Goal: Information Seeking & Learning: Compare options

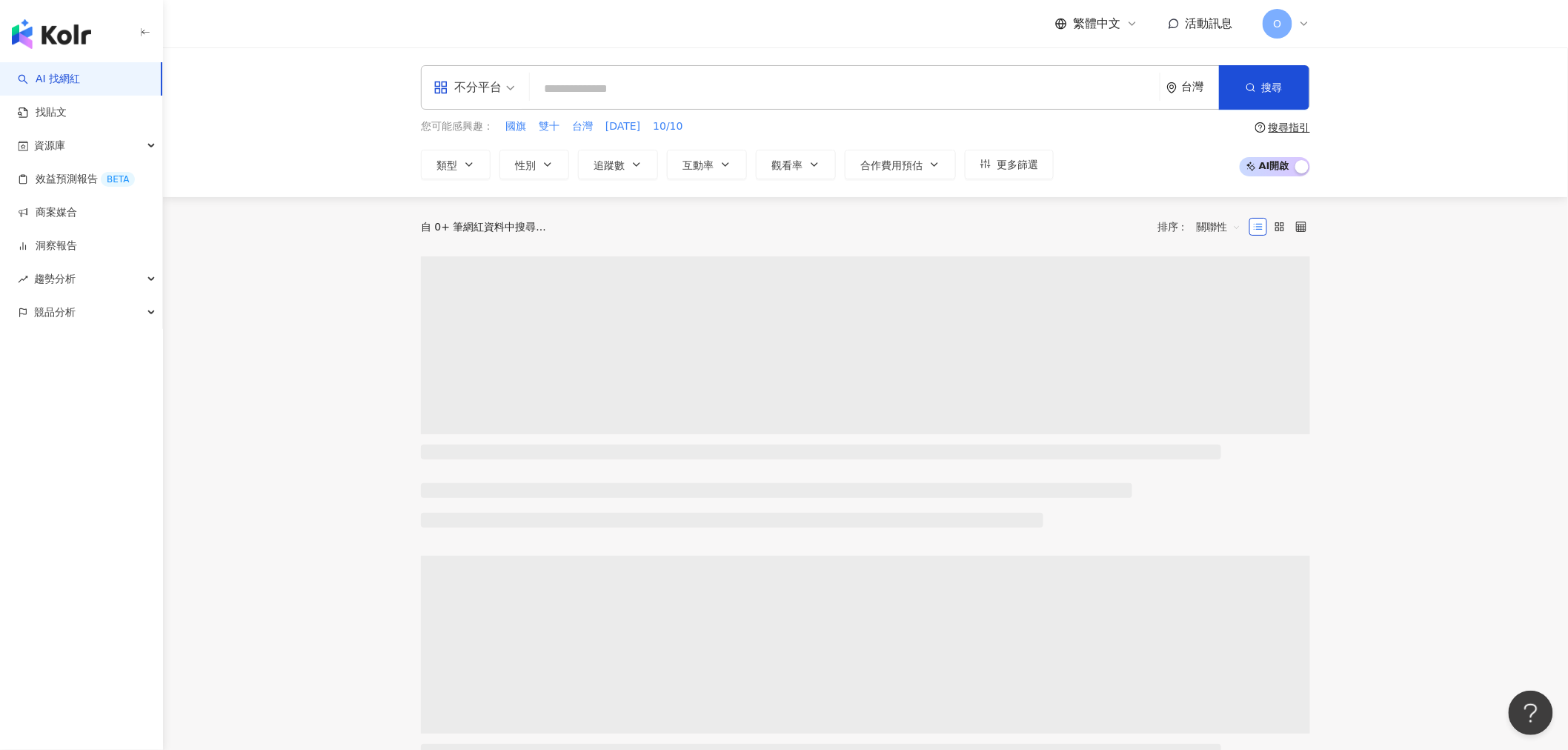
click at [486, 91] on div "不分平台" at bounding box center [468, 87] width 68 height 24
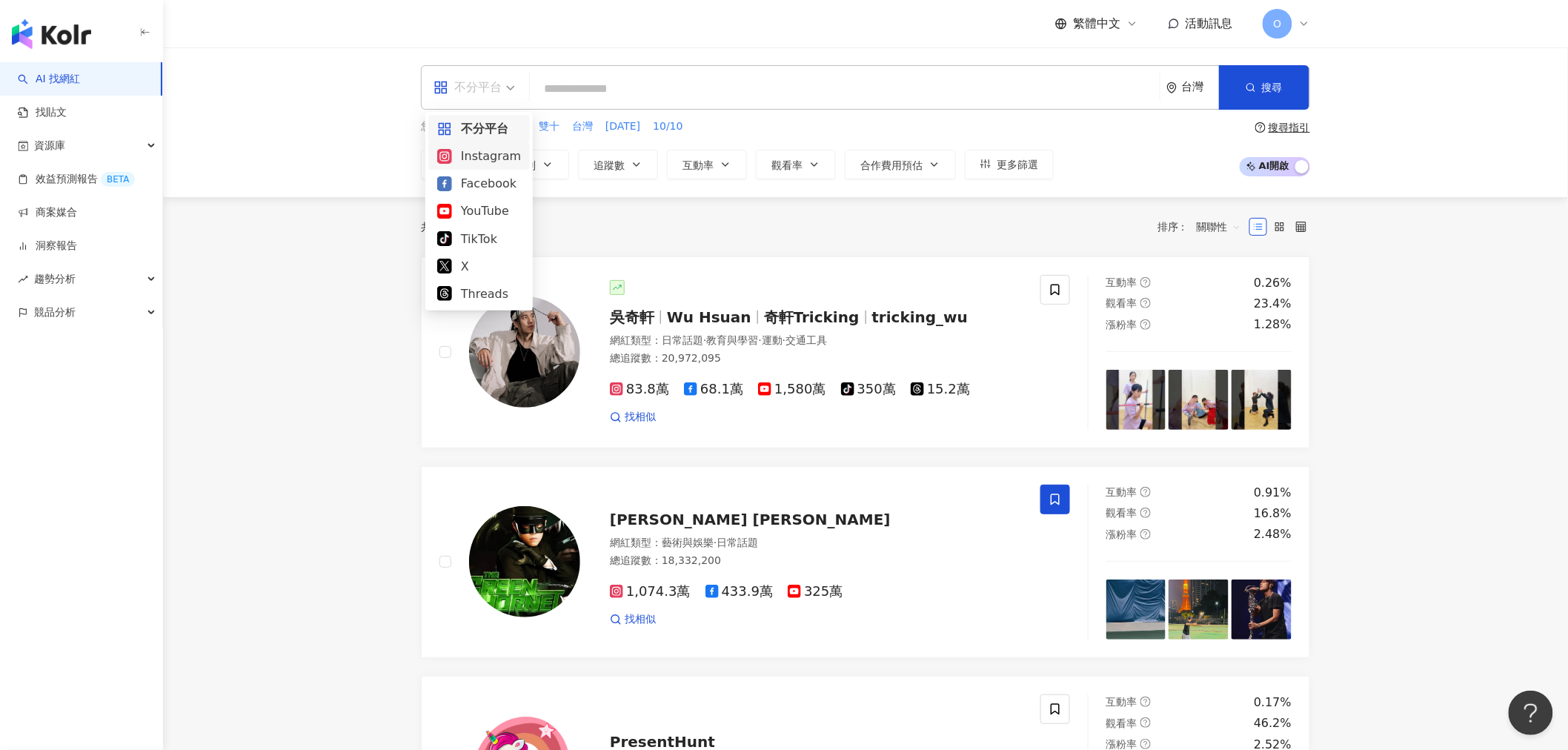
click at [469, 152] on div "Instagram" at bounding box center [479, 156] width 83 height 18
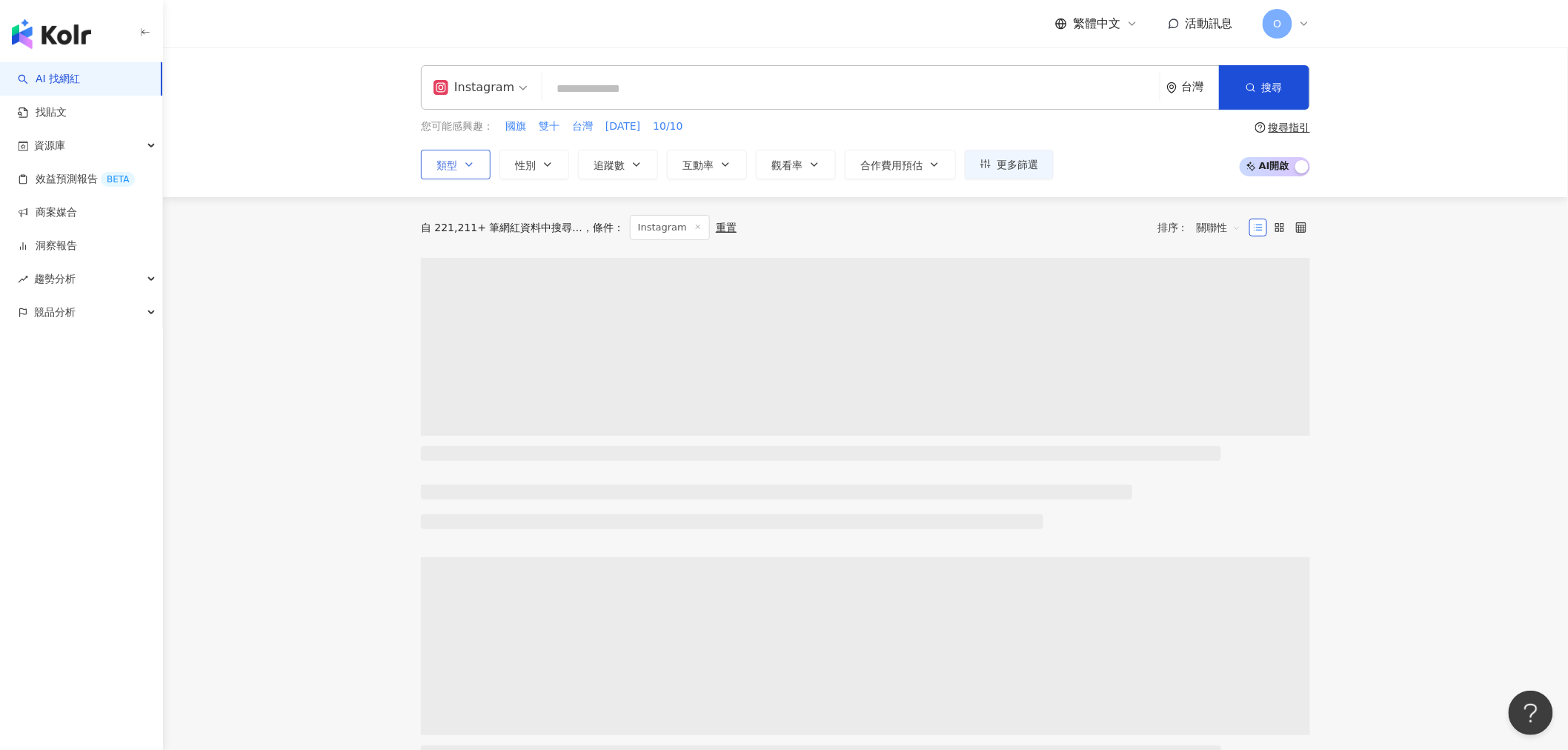
click at [432, 163] on button "類型" at bounding box center [456, 164] width 70 height 29
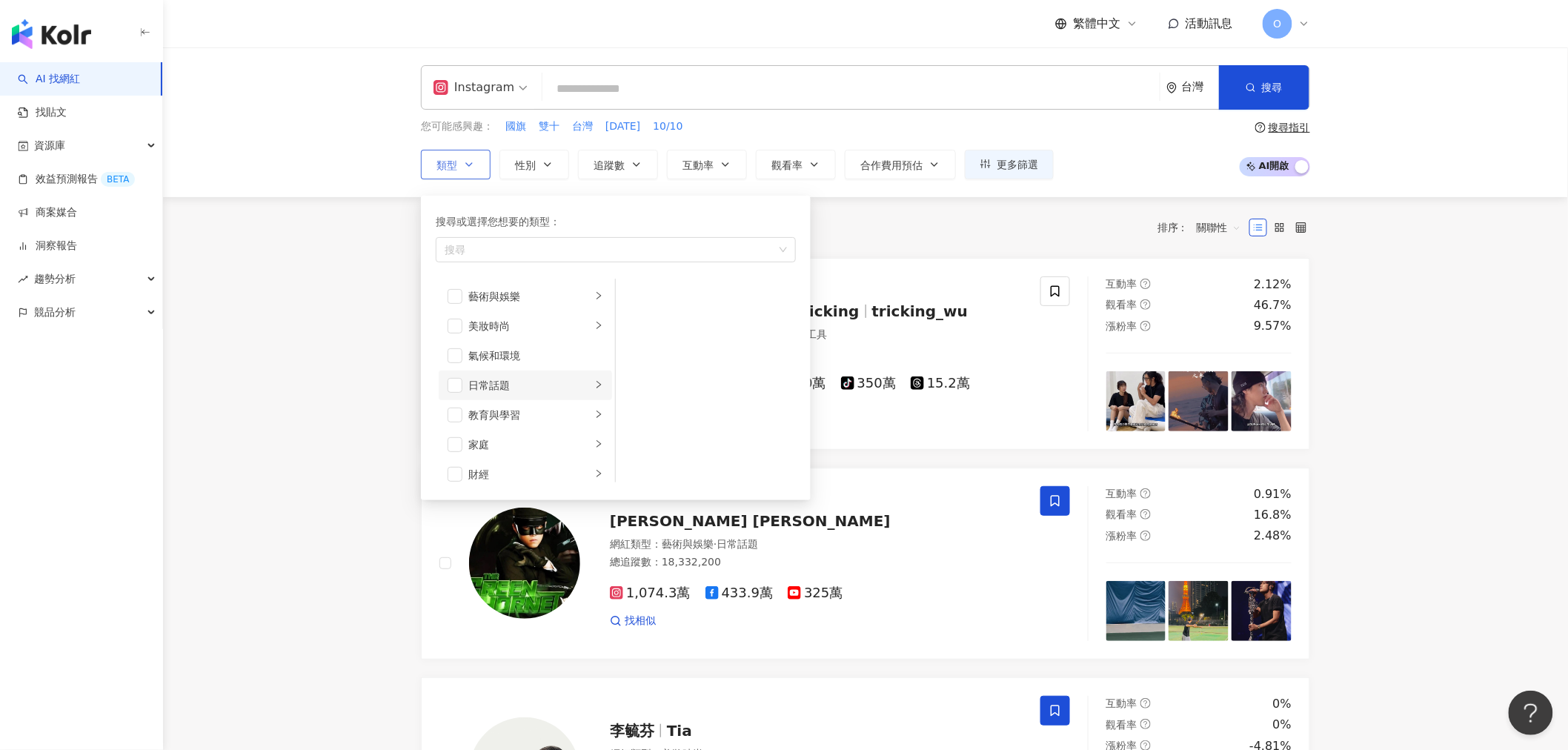
click at [580, 384] on li "日常話題" at bounding box center [525, 385] width 173 height 29
click at [569, 335] on div "美食" at bounding box center [530, 339] width 123 height 17
click at [455, 337] on span "button" at bounding box center [455, 339] width 15 height 15
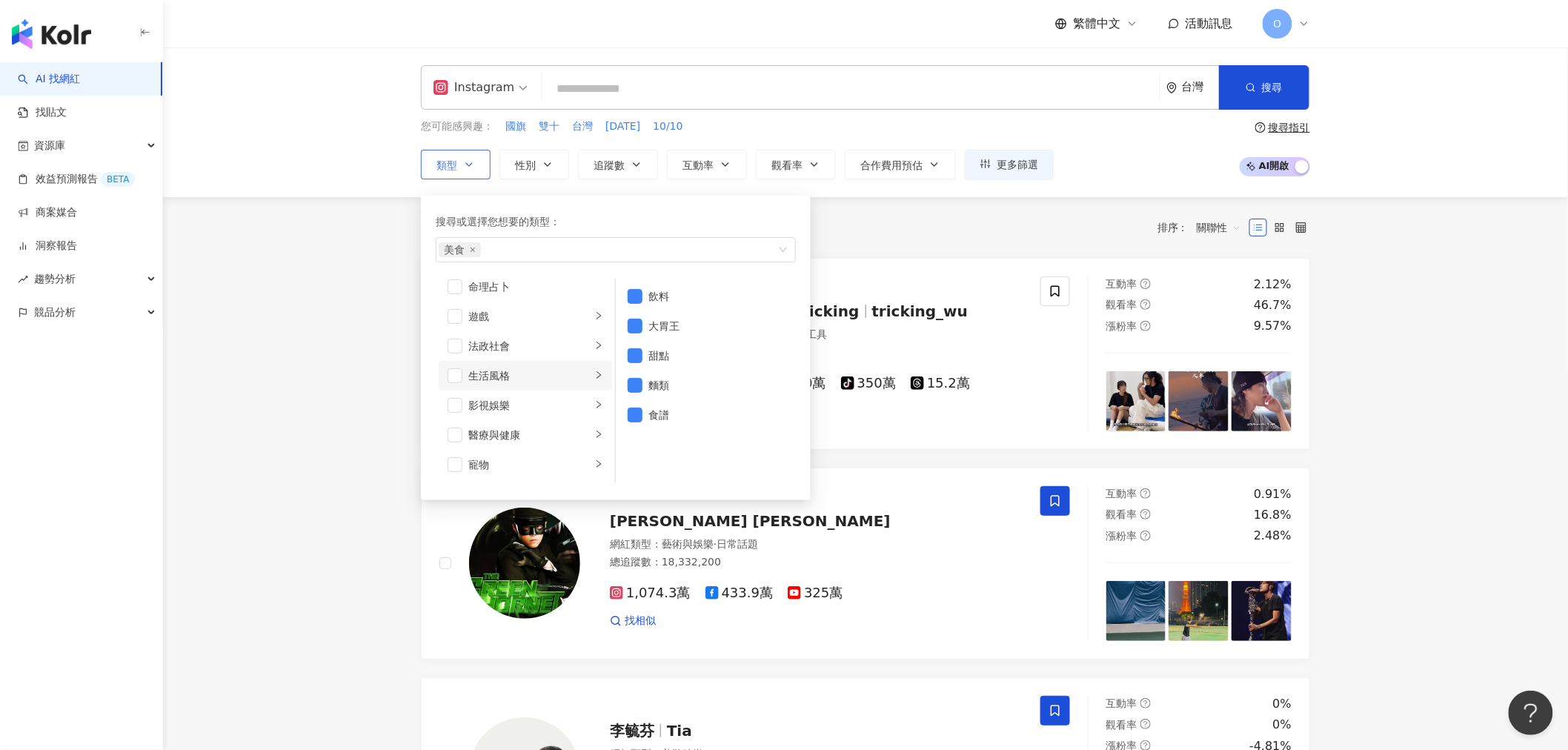
click at [535, 374] on div "生活風格" at bounding box center [530, 376] width 123 height 17
click at [458, 432] on span "button" at bounding box center [455, 436] width 15 height 15
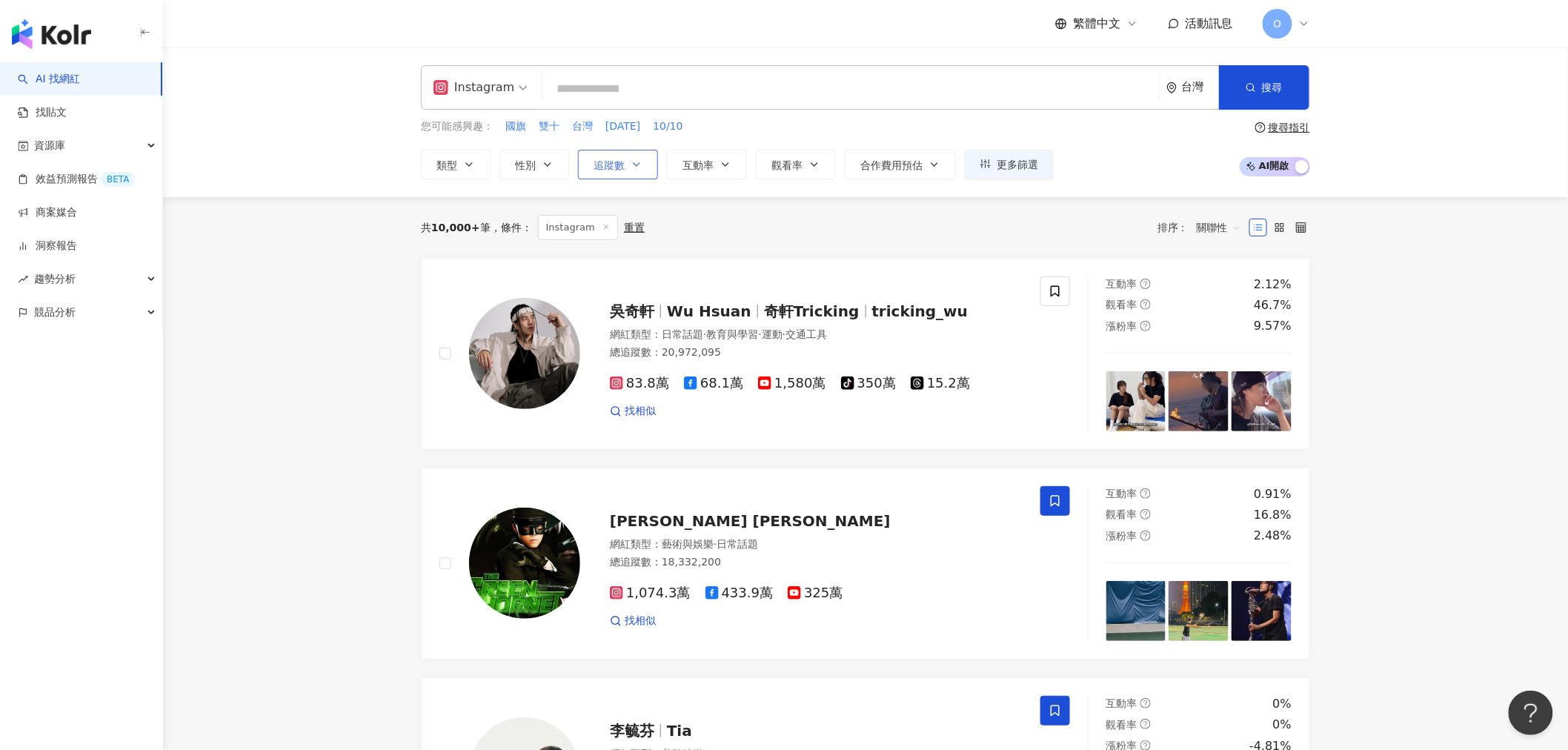
click at [639, 164] on icon "button" at bounding box center [636, 164] width 6 height 3
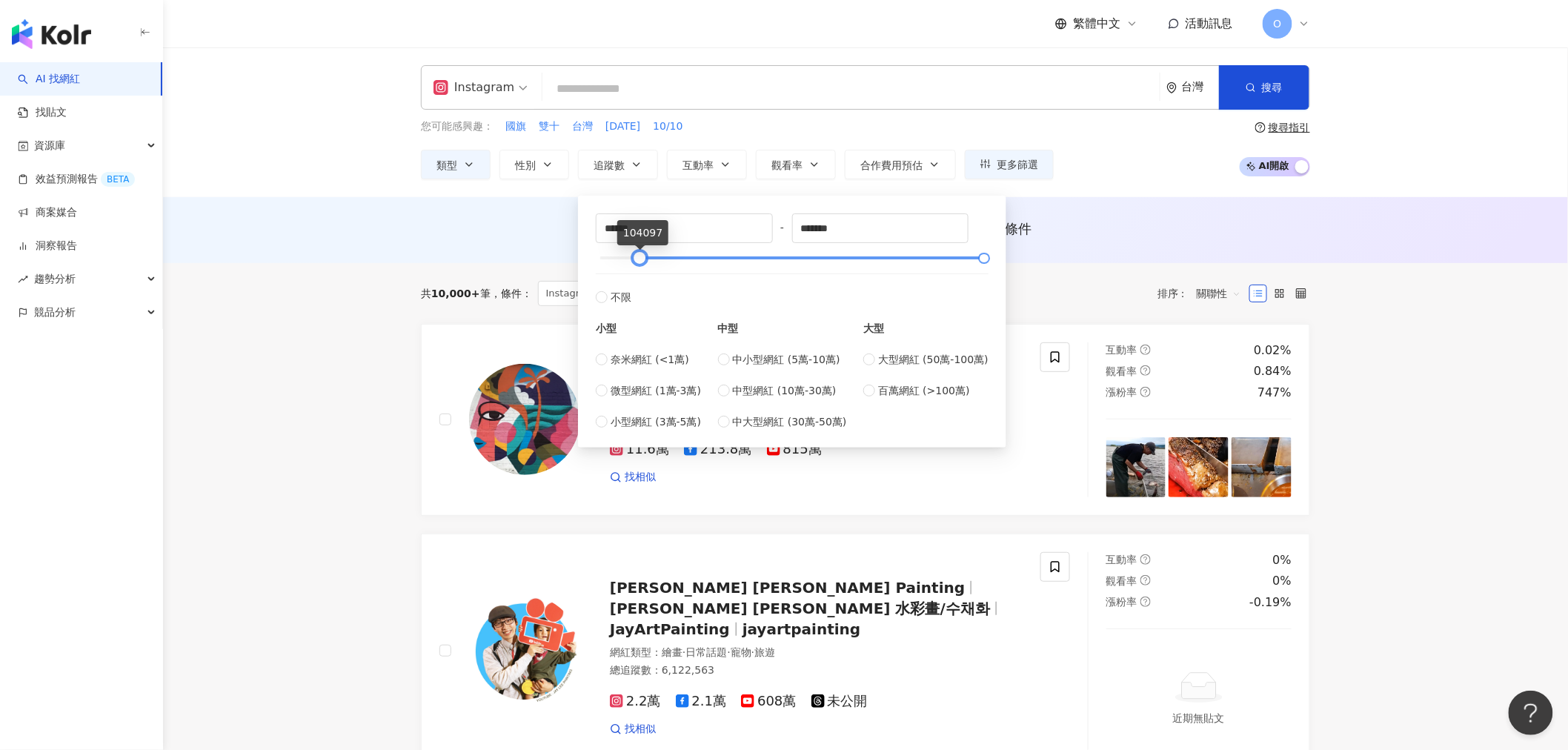
type input "******"
drag, startPoint x: 602, startPoint y: 253, endPoint x: 640, endPoint y: 257, distance: 38.2
click at [640, 257] on div at bounding box center [638, 258] width 8 height 8
type input "******"
drag, startPoint x: 982, startPoint y: 260, endPoint x: 862, endPoint y: 255, distance: 120.1
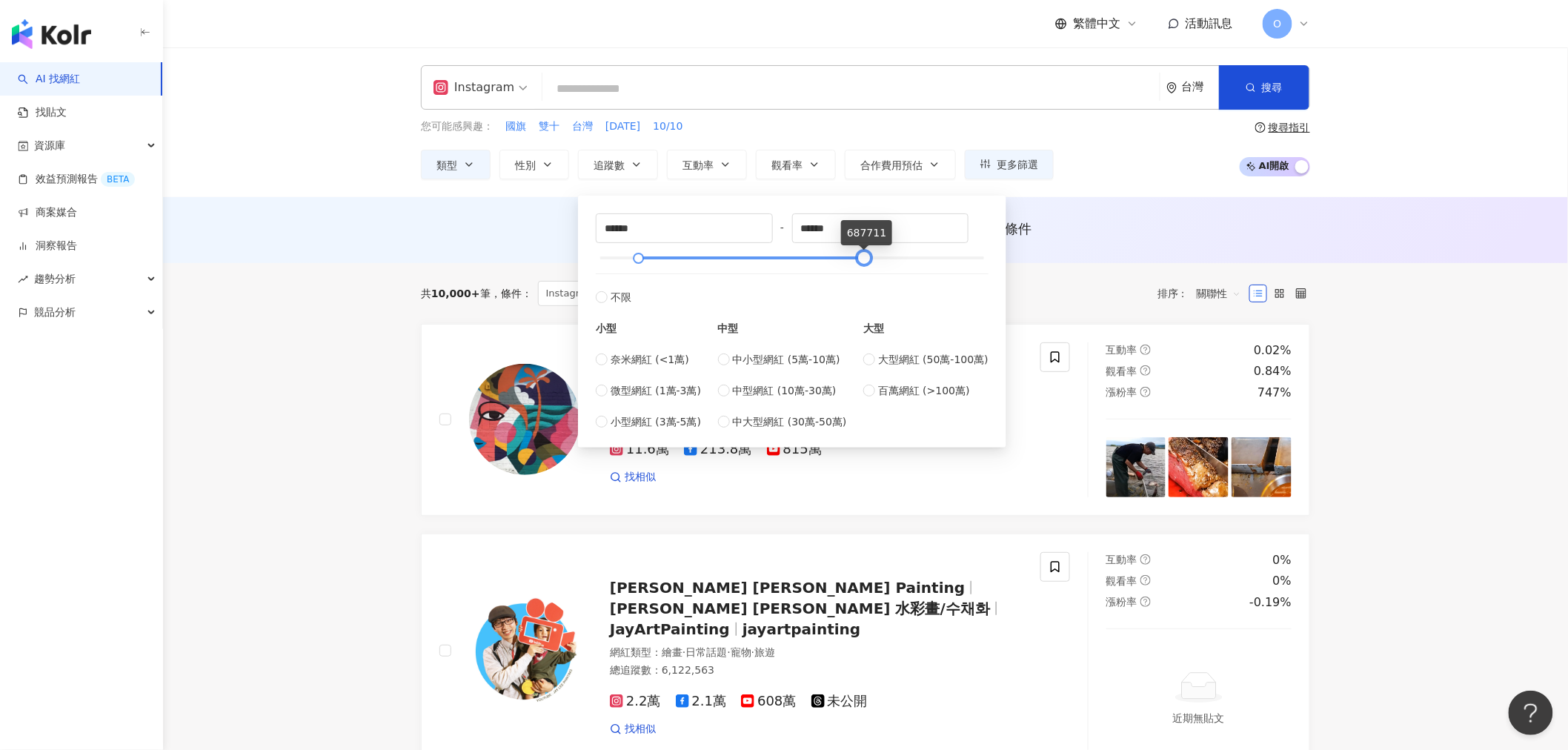
click at [862, 255] on div at bounding box center [864, 258] width 8 height 8
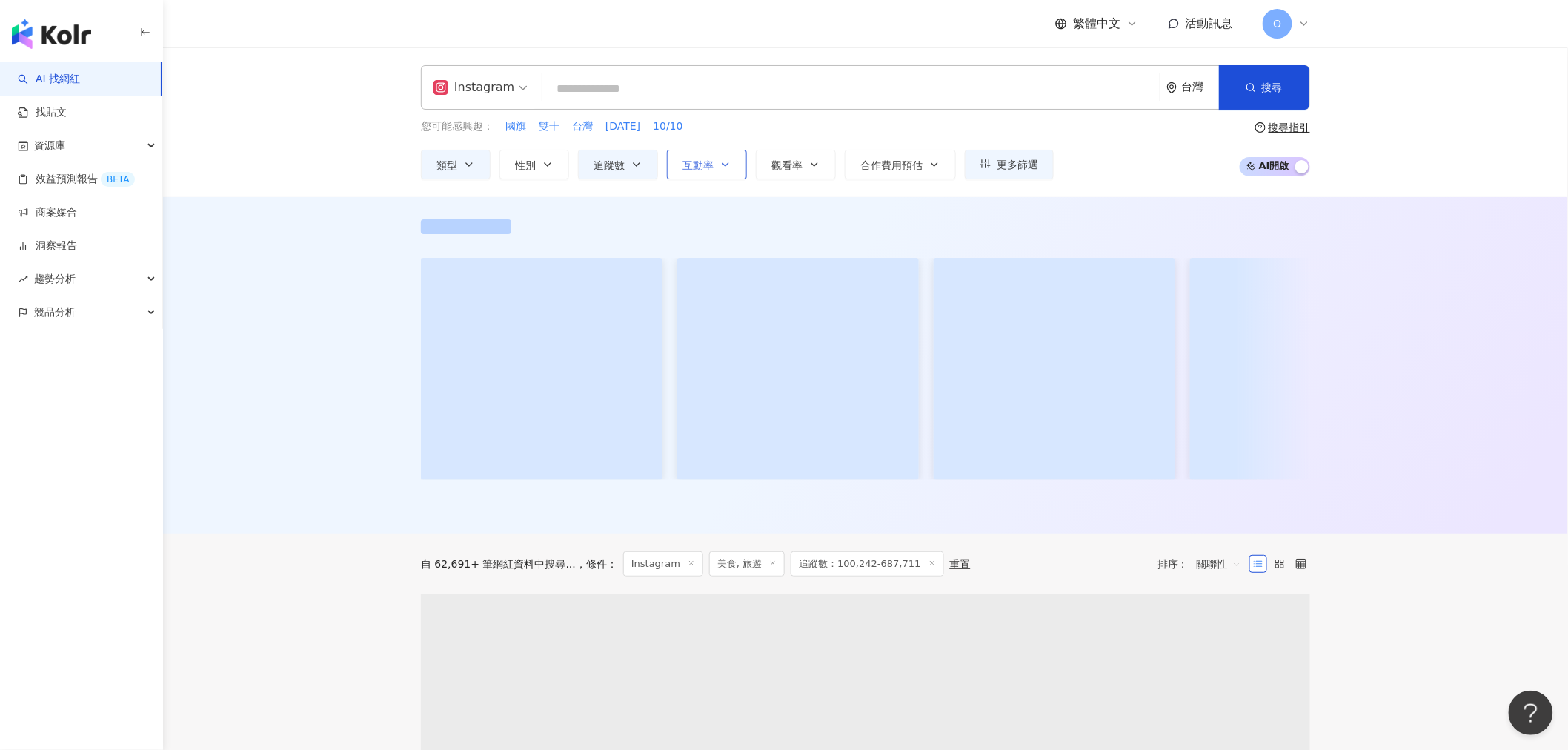
click at [702, 165] on span "互動率" at bounding box center [698, 165] width 31 height 12
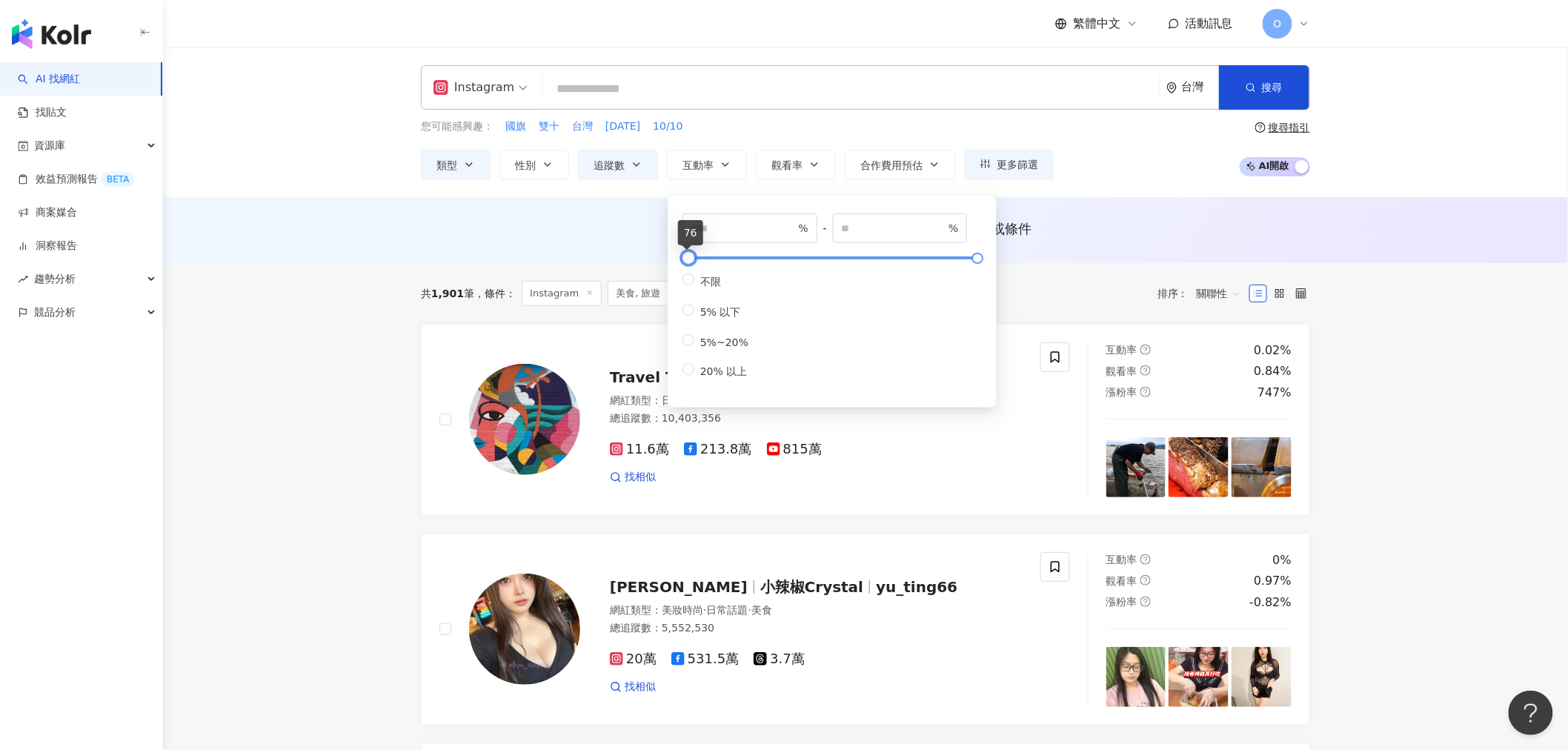
type input "**"
type input "*****"
click at [693, 257] on div at bounding box center [689, 258] width 8 height 8
drag, startPoint x: 748, startPoint y: 226, endPoint x: 655, endPoint y: 226, distance: 93.0
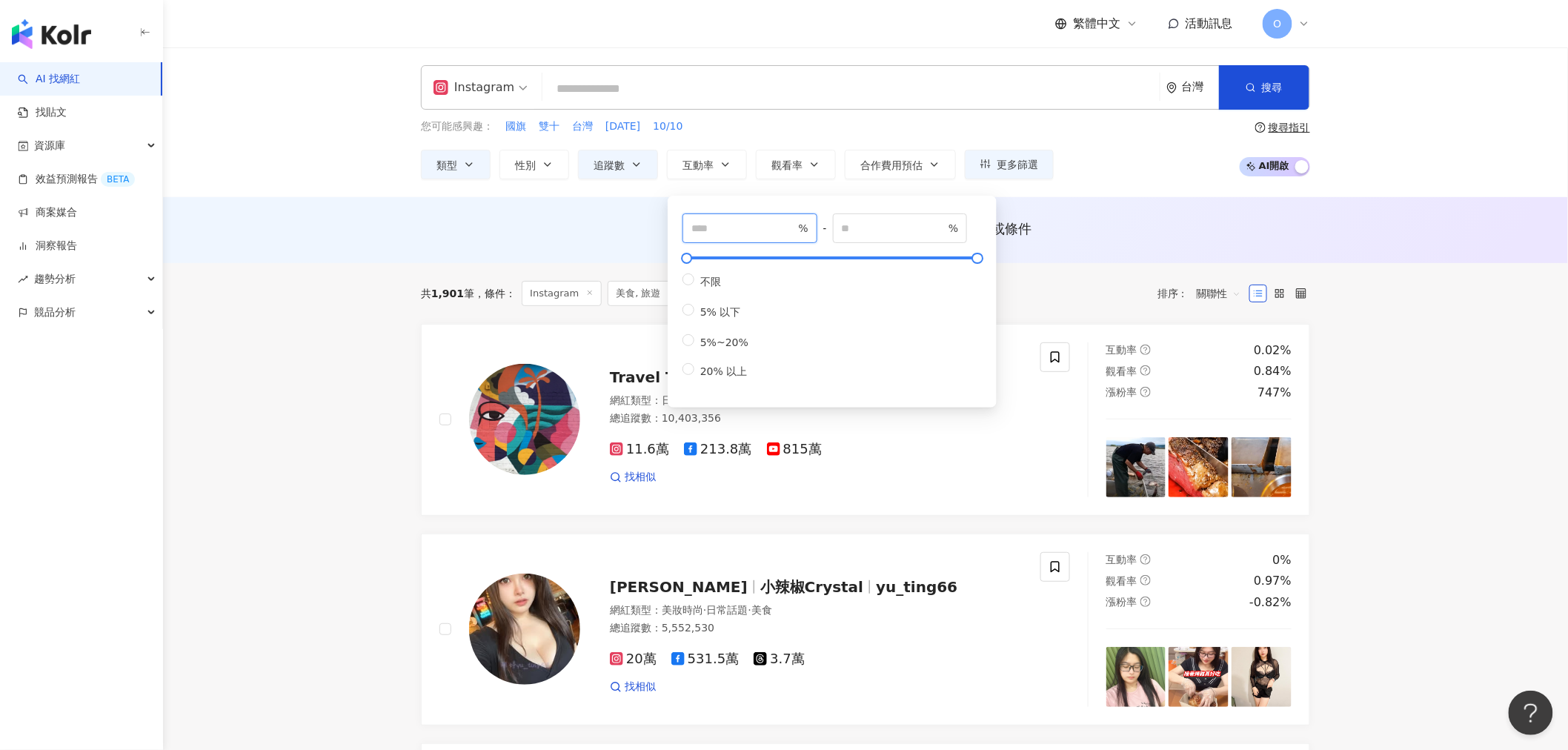
type input "*"
click at [580, 234] on div "AI 推薦 ： 無結果，請嘗試搜尋其他語言關鍵字或條件" at bounding box center [866, 228] width 889 height 18
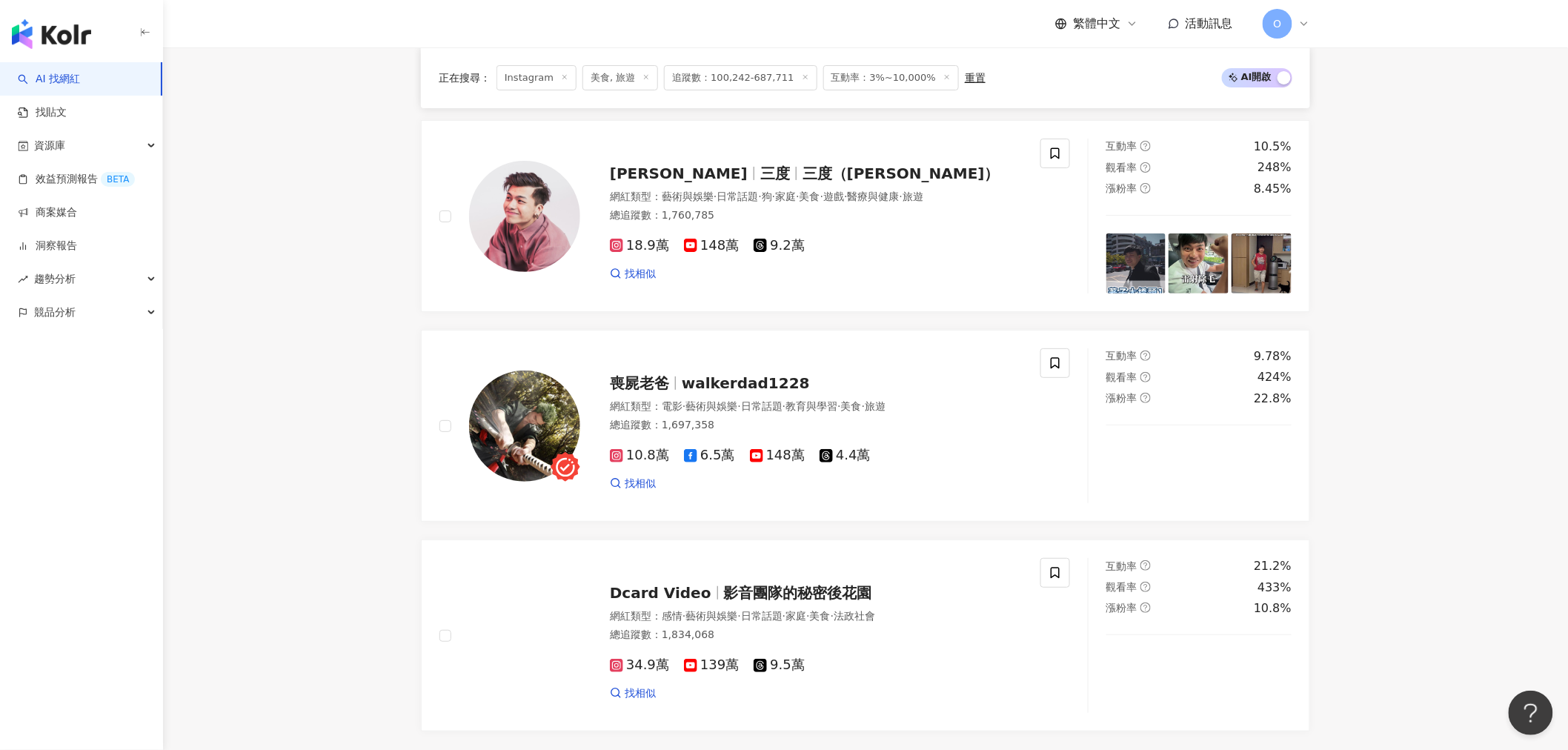
scroll to position [2634, 0]
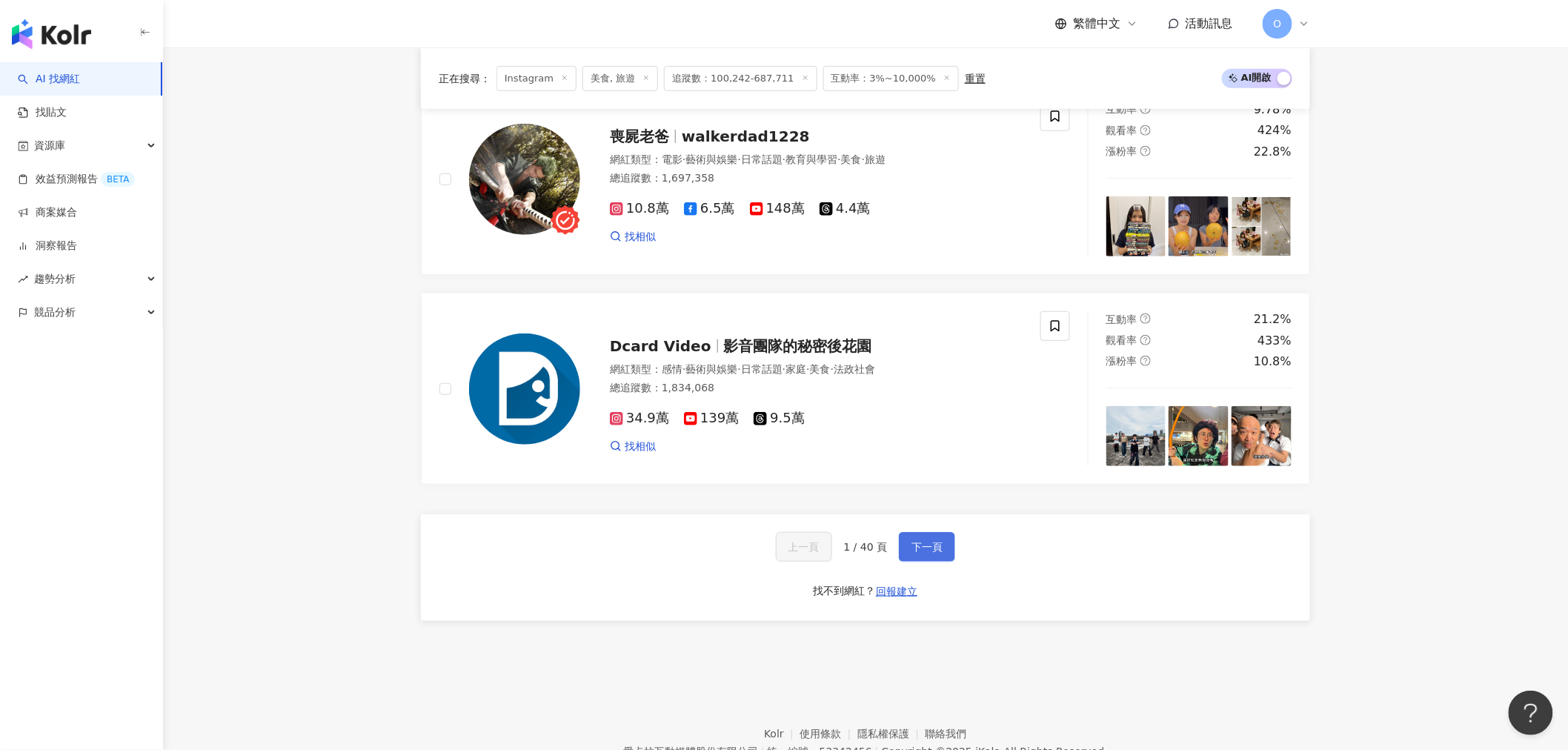
click at [939, 553] on span "下一頁" at bounding box center [927, 546] width 31 height 12
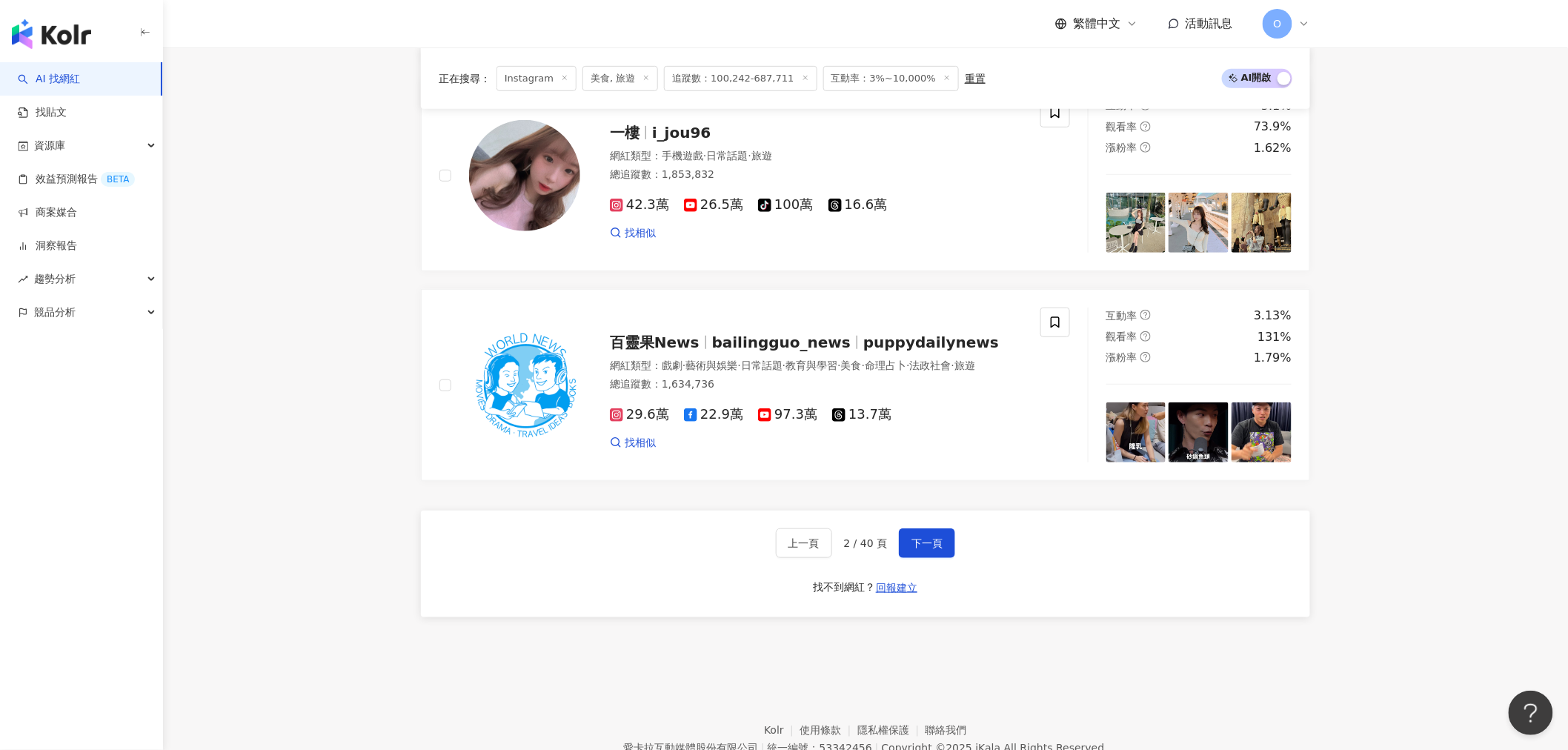
scroll to position [2552, 0]
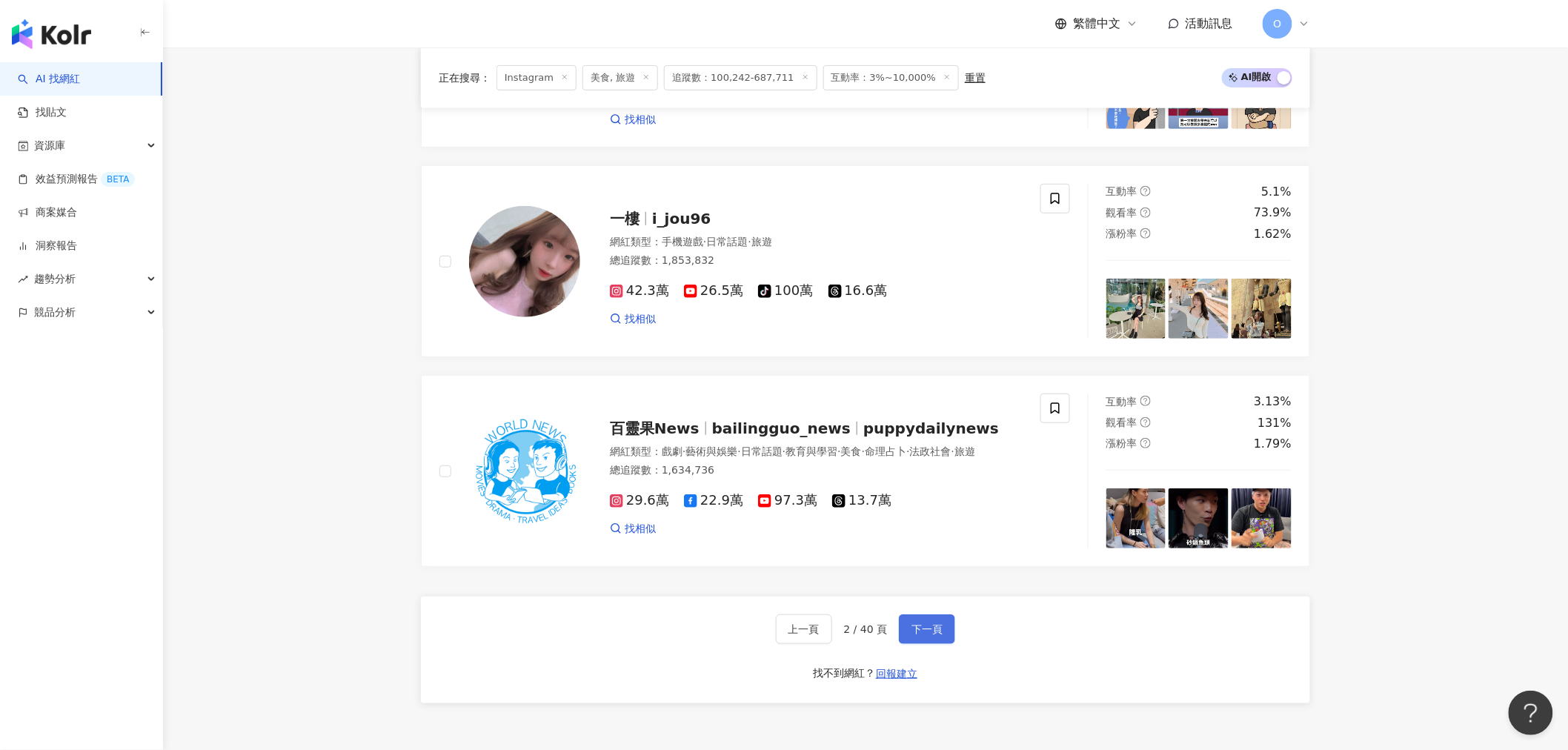
click at [923, 635] on span "下一頁" at bounding box center [927, 629] width 31 height 12
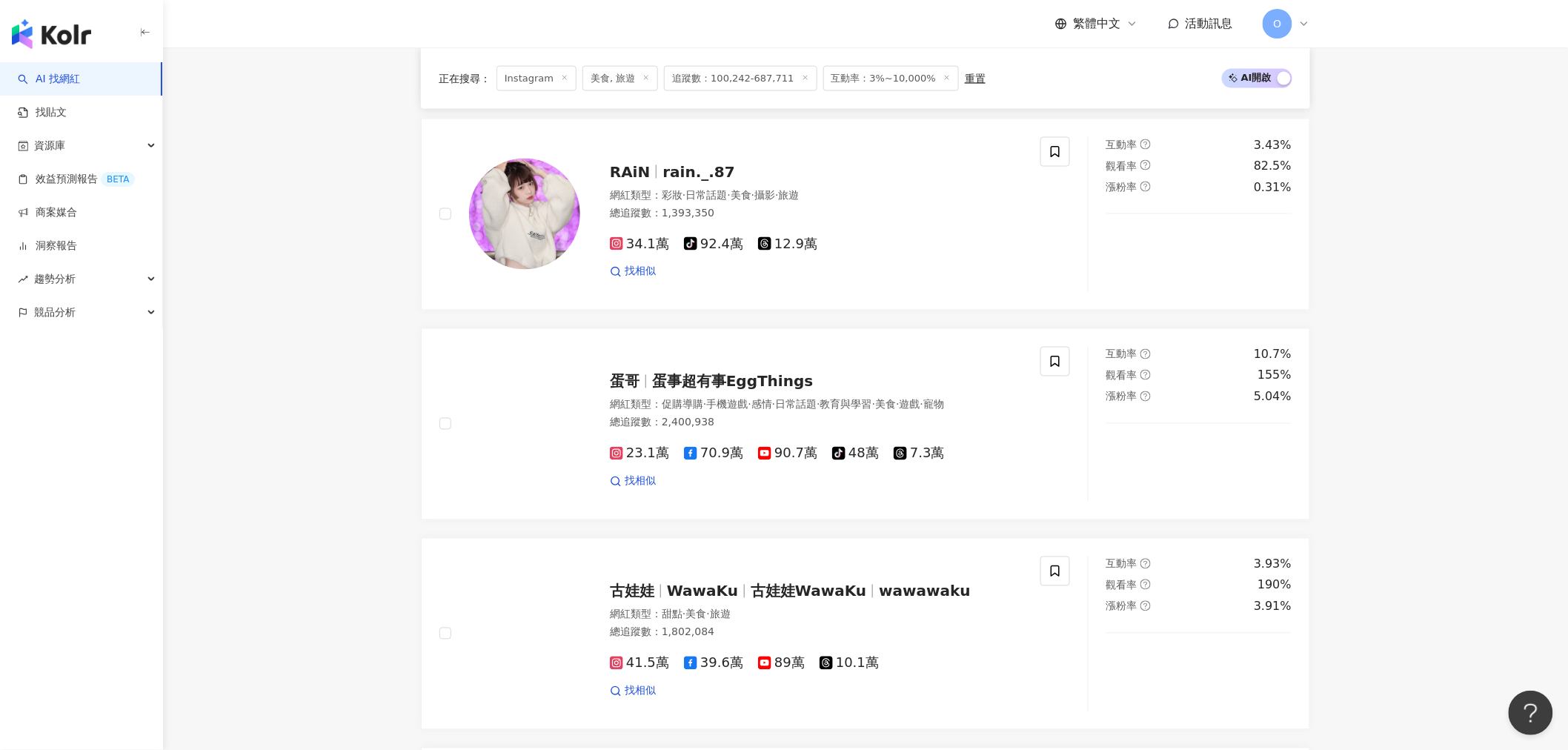
scroll to position [2542, 0]
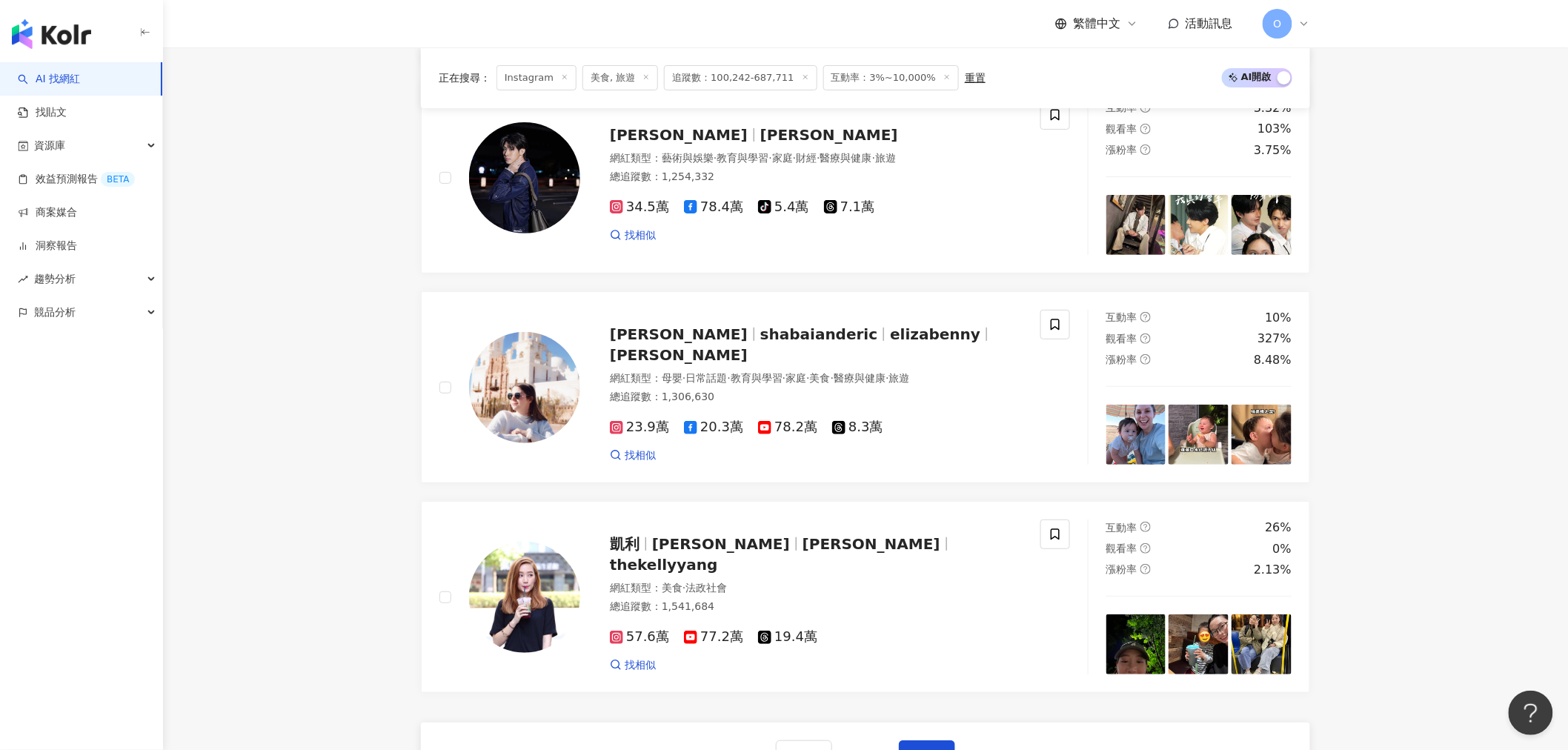
scroll to position [2720, 0]
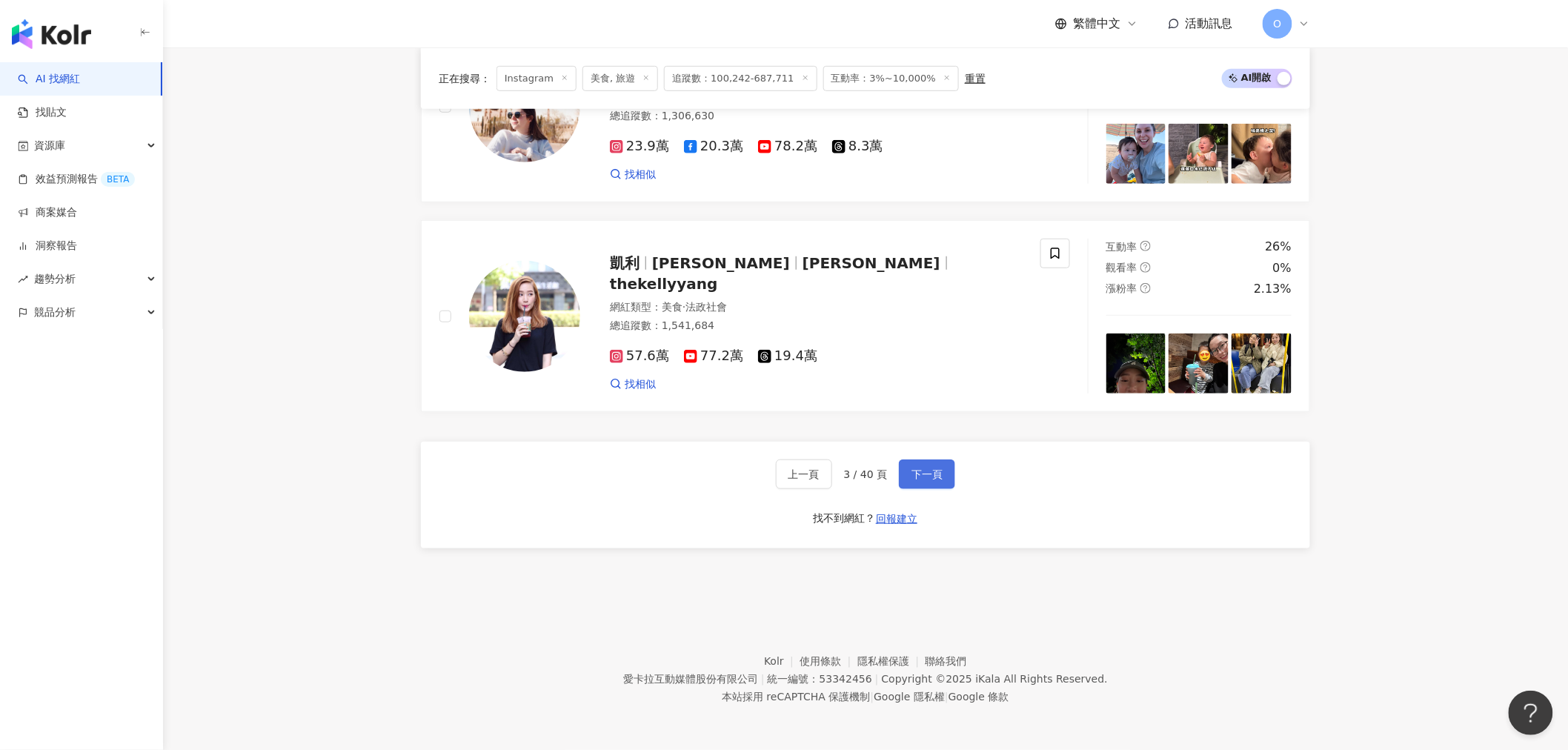
click at [915, 463] on button "下一頁" at bounding box center [926, 474] width 56 height 29
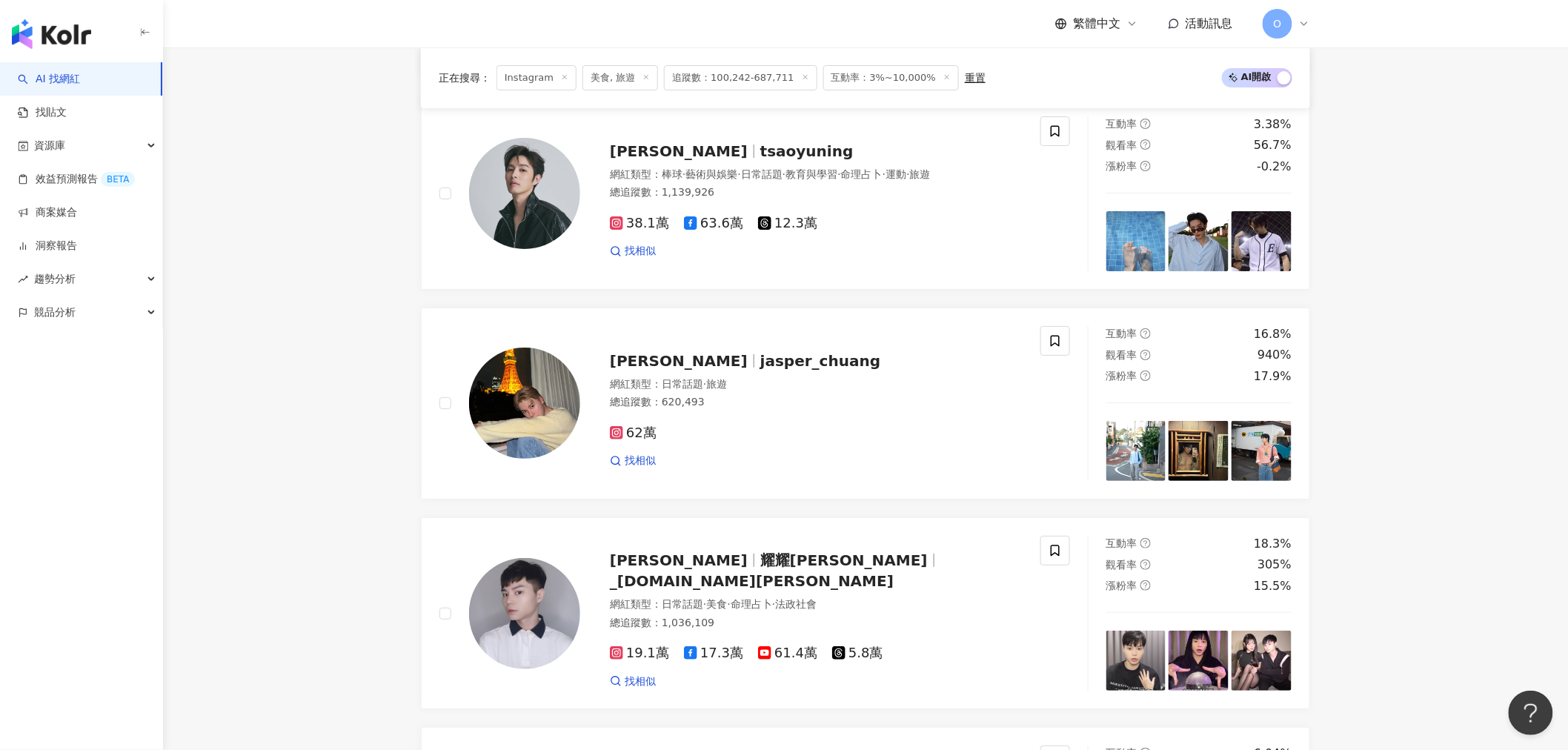
scroll to position [2639, 0]
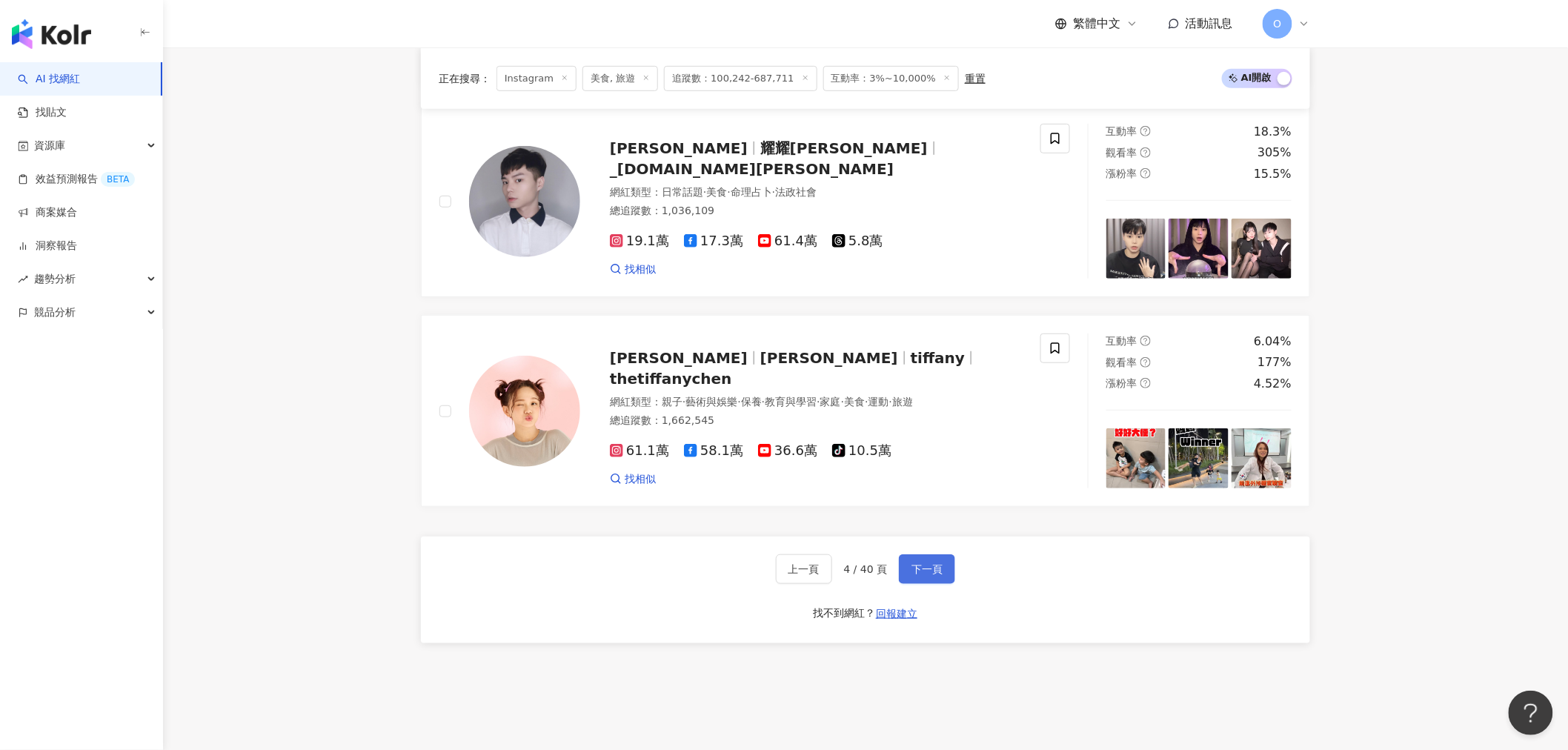
click at [947, 554] on button "下一頁" at bounding box center [926, 568] width 56 height 29
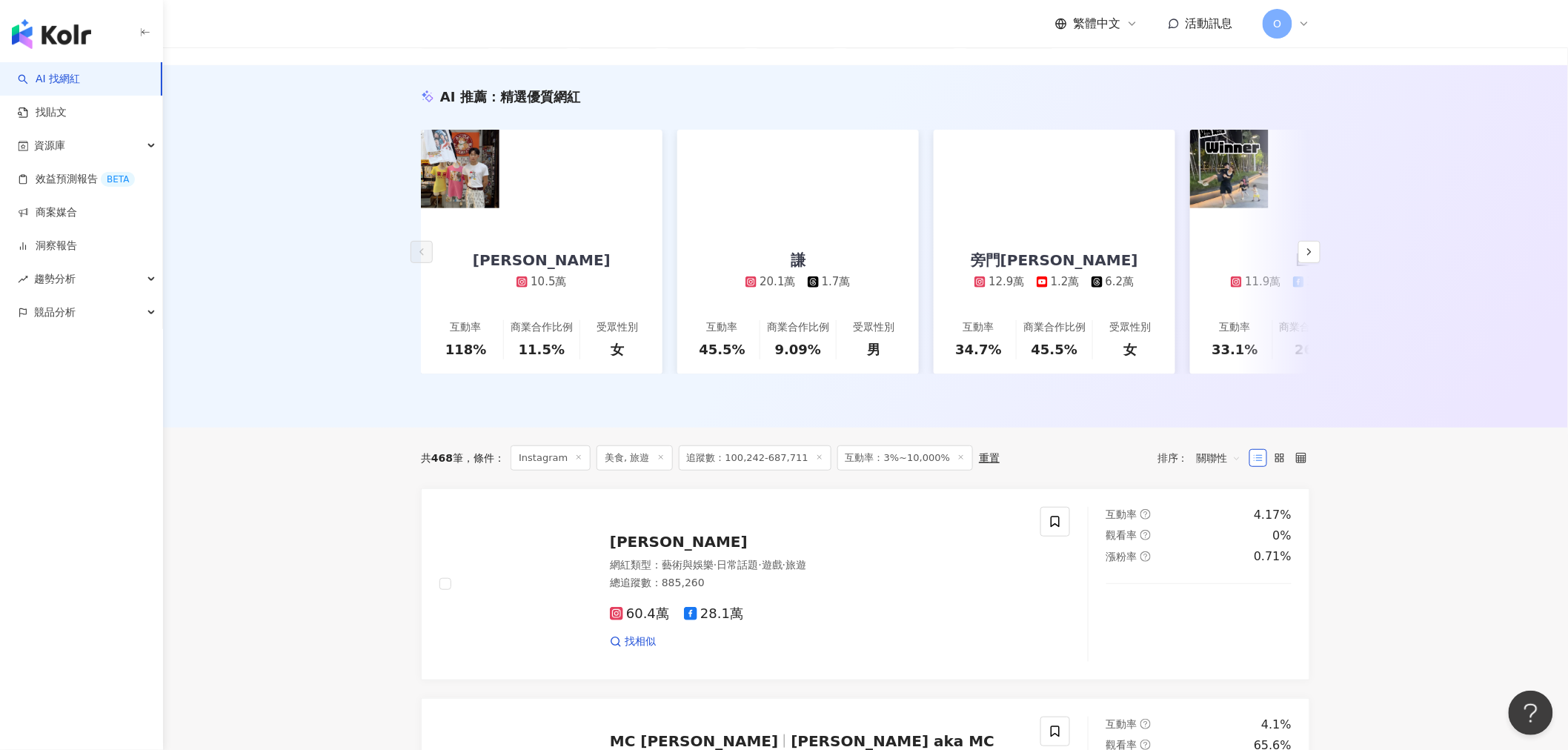
scroll to position [0, 0]
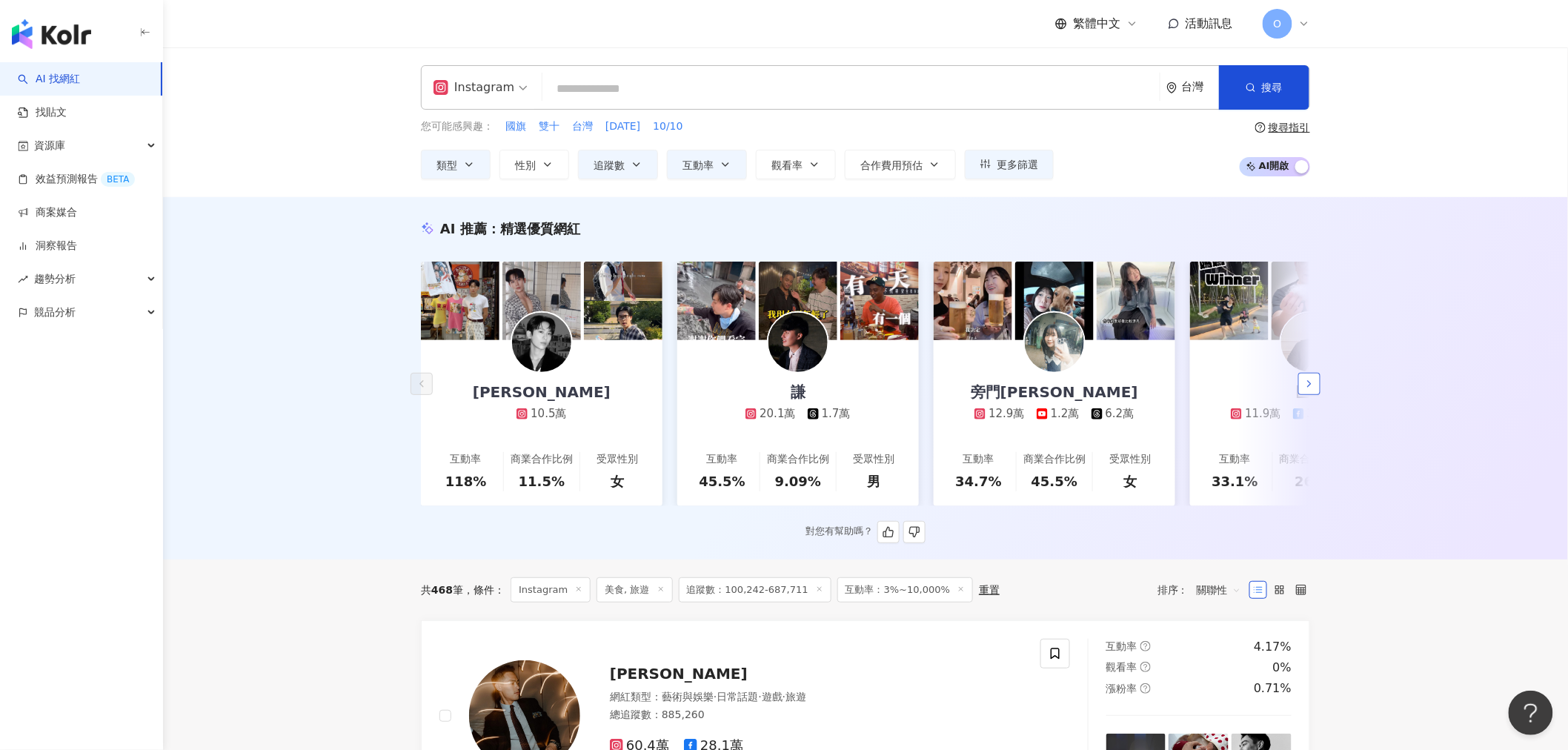
click at [1309, 387] on polyline "button" at bounding box center [1309, 383] width 3 height 6
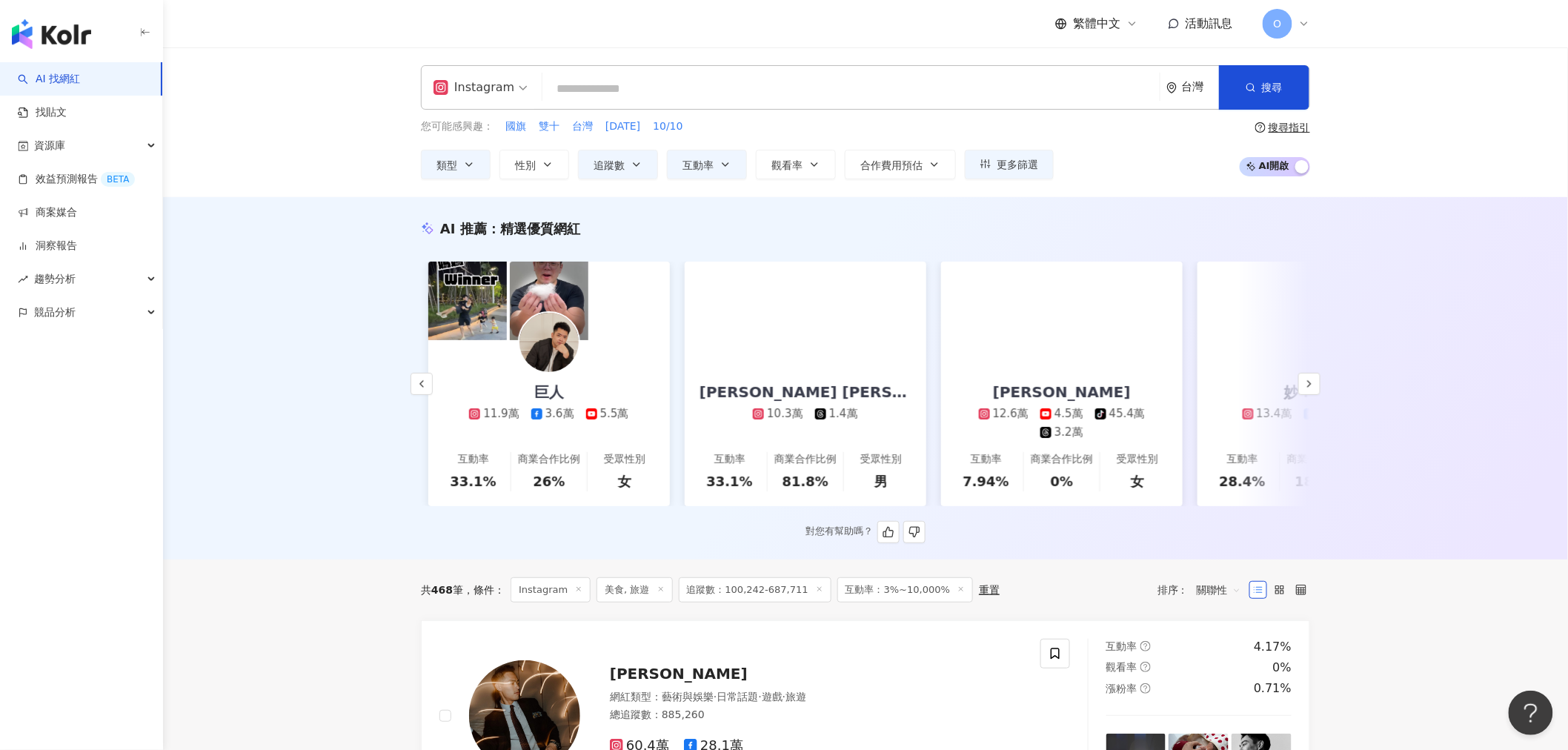
scroll to position [0, 768]
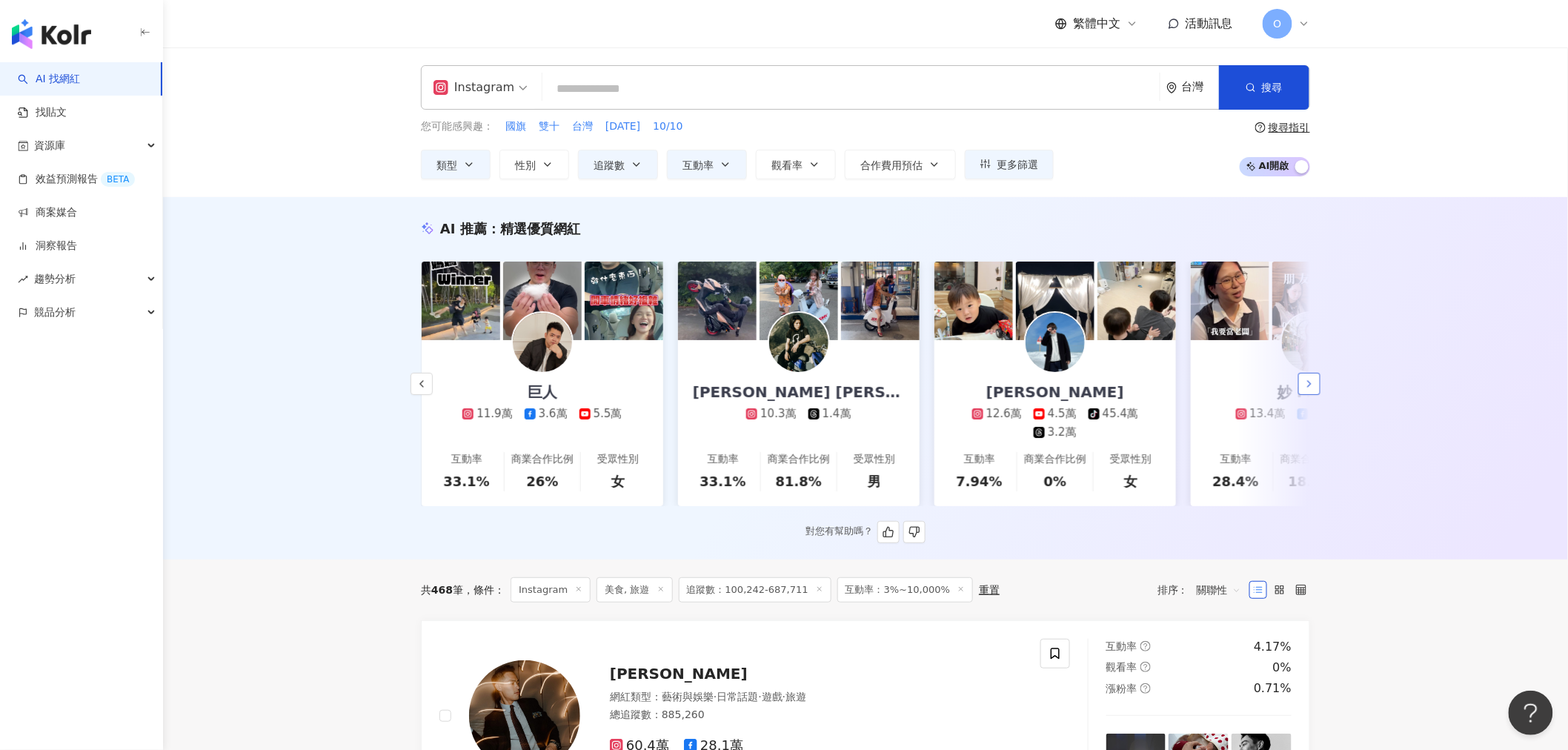
click at [1303, 390] on icon "button" at bounding box center [1309, 383] width 12 height 12
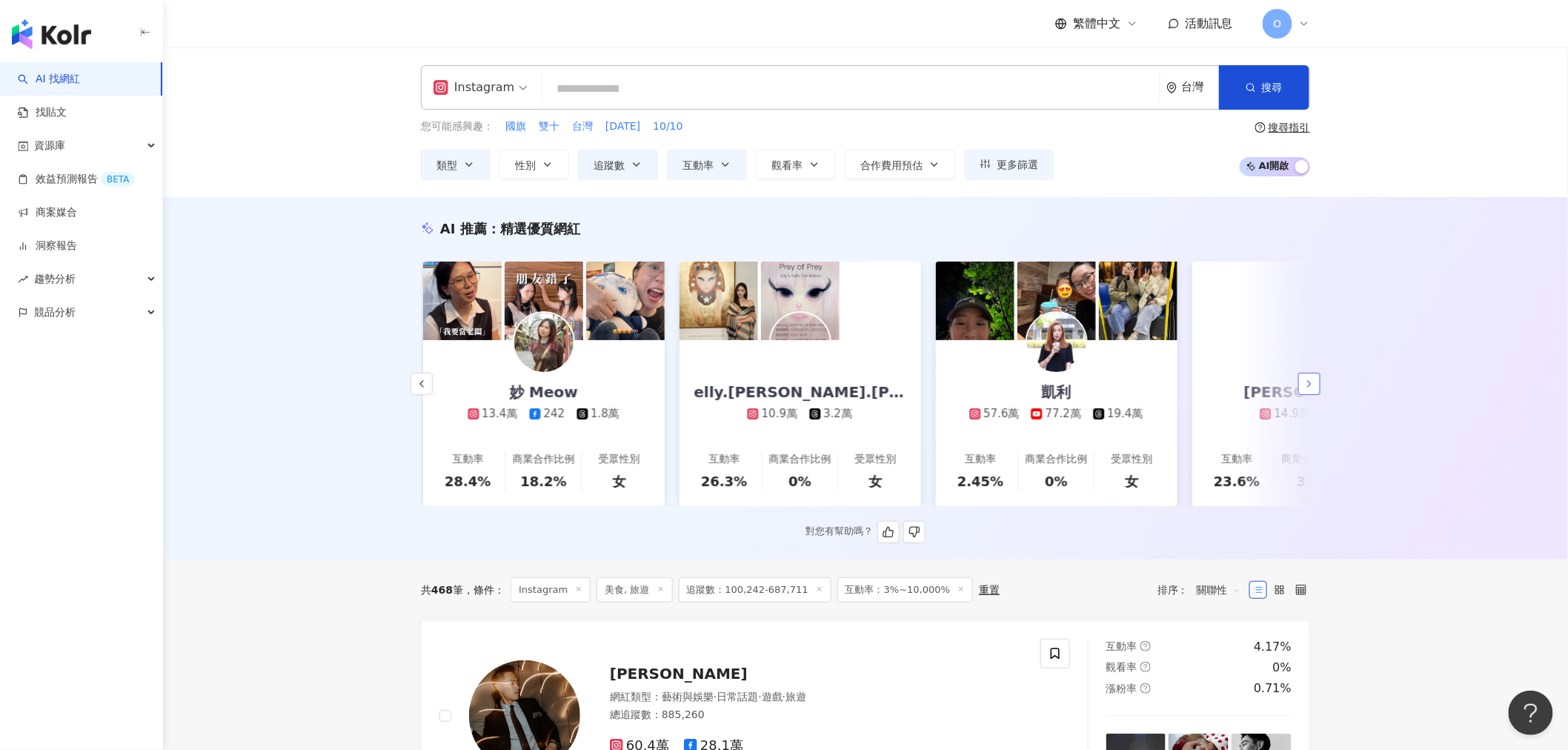
scroll to position [0, 1538]
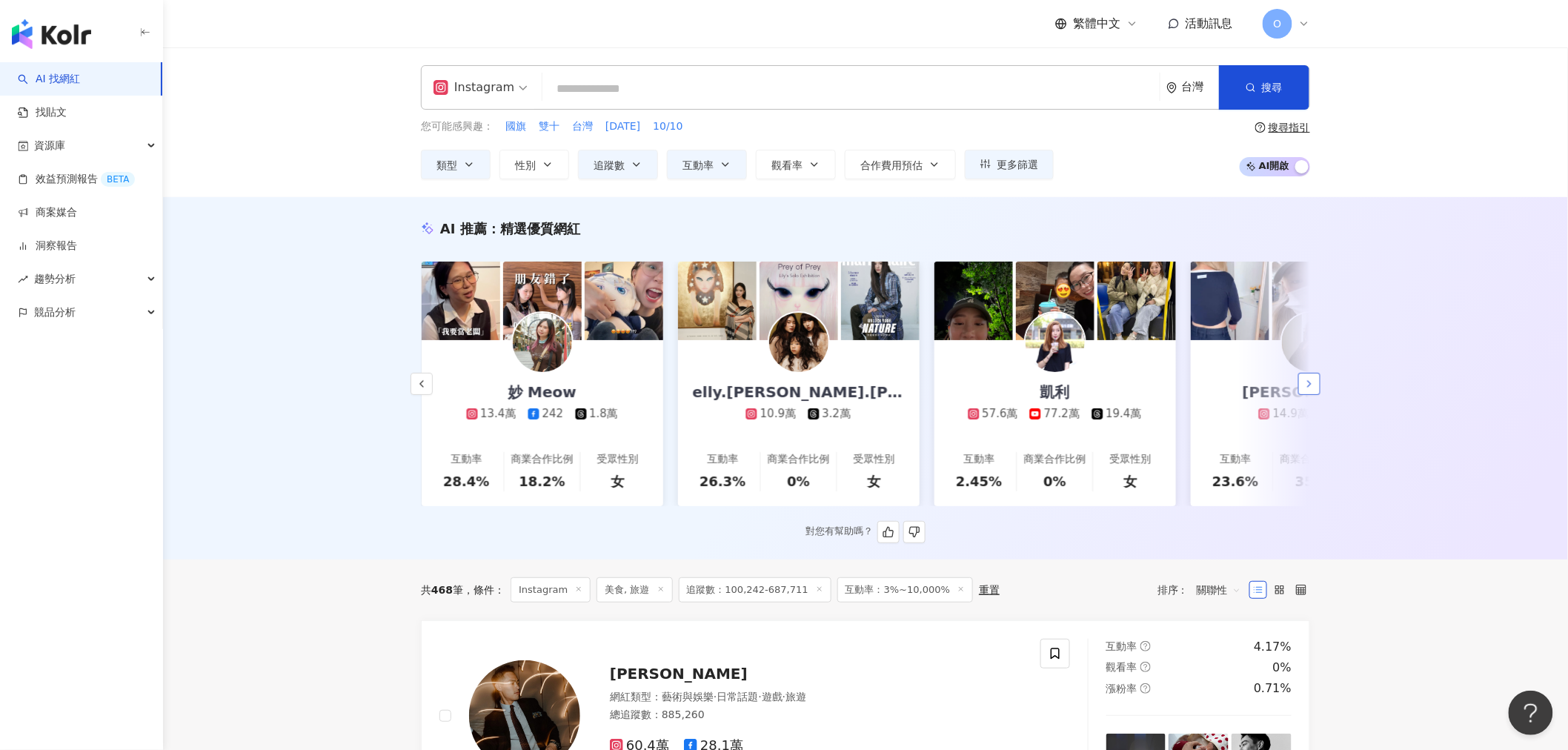
click at [1303, 390] on icon "button" at bounding box center [1309, 383] width 12 height 12
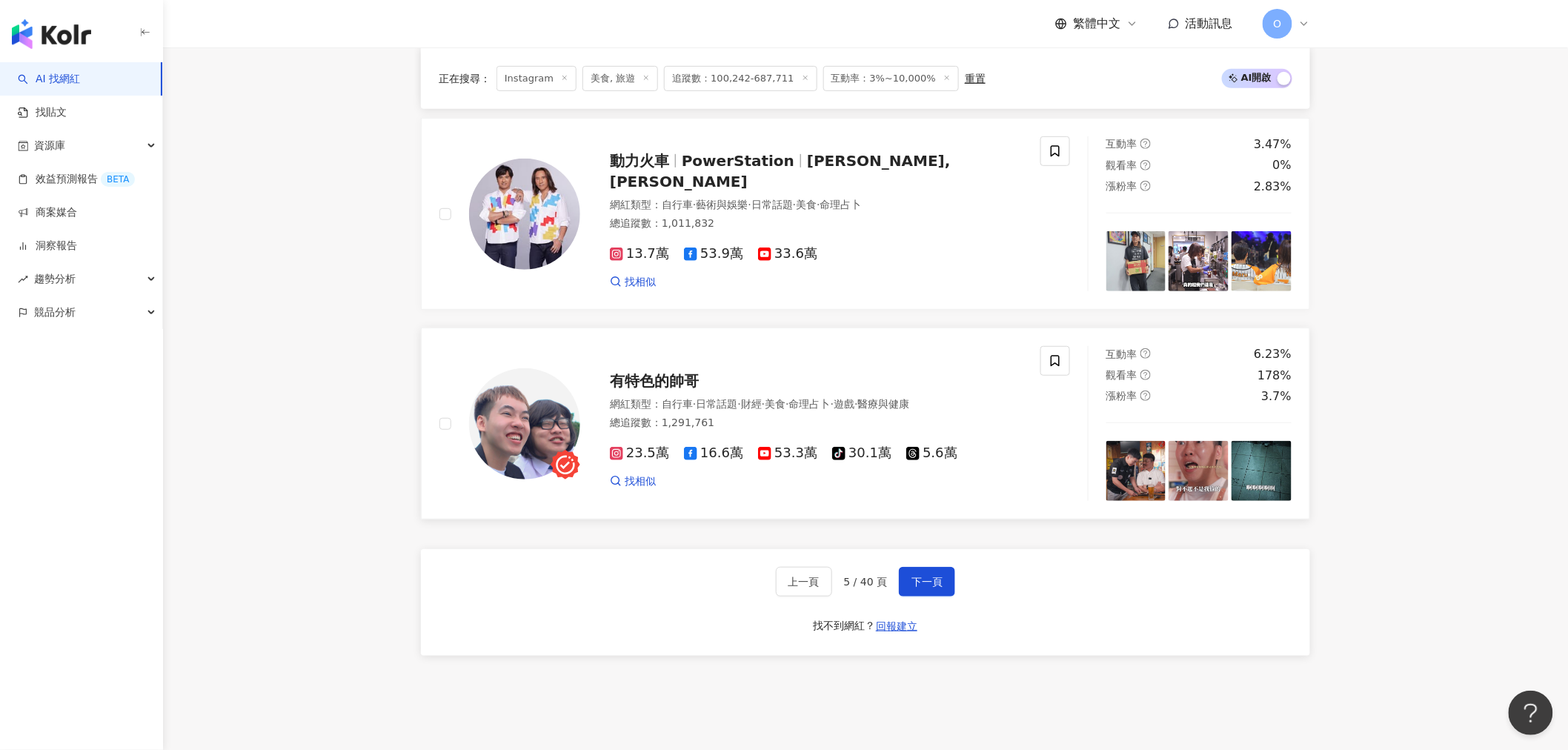
scroll to position [2717, 0]
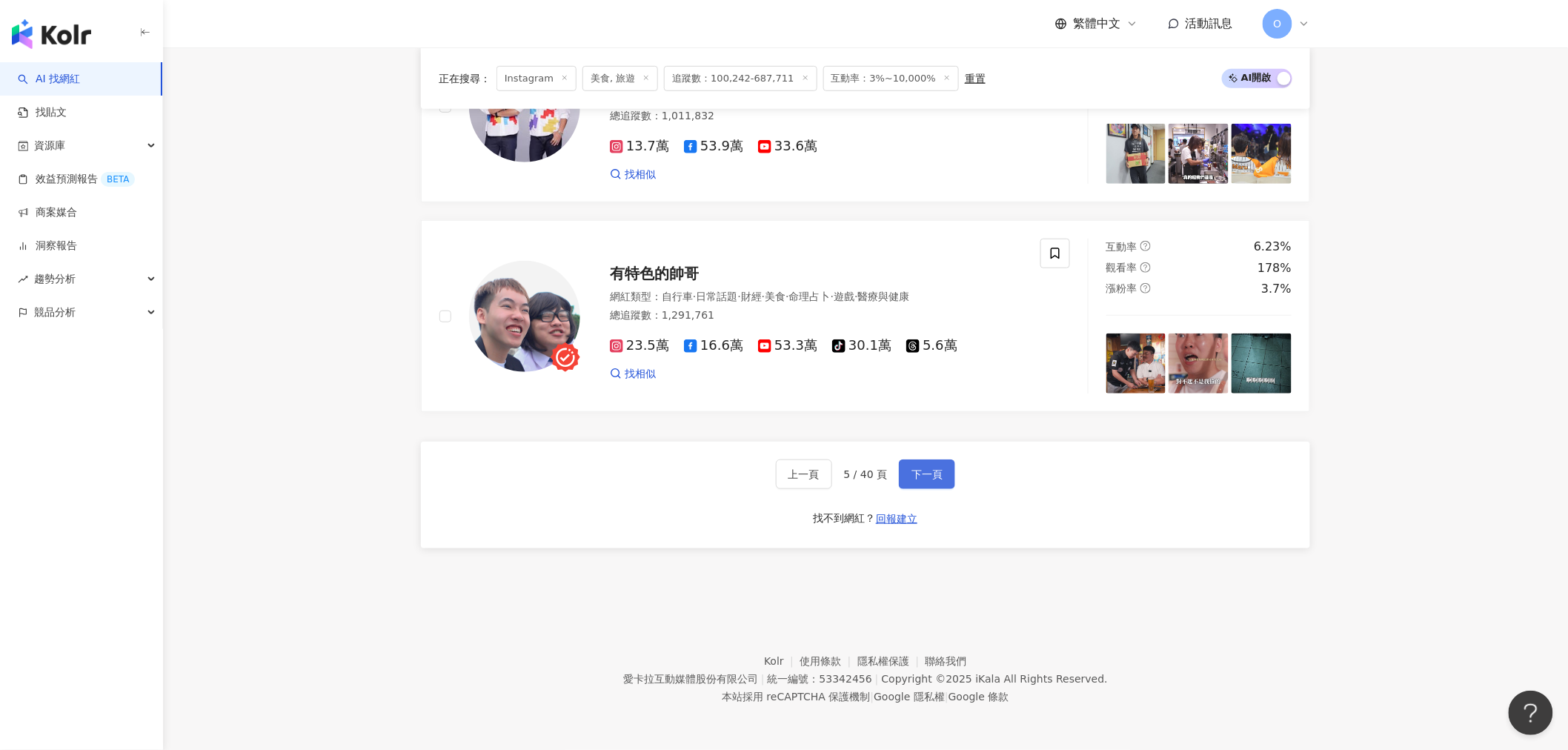
click at [929, 469] on button "下一頁" at bounding box center [926, 474] width 56 height 29
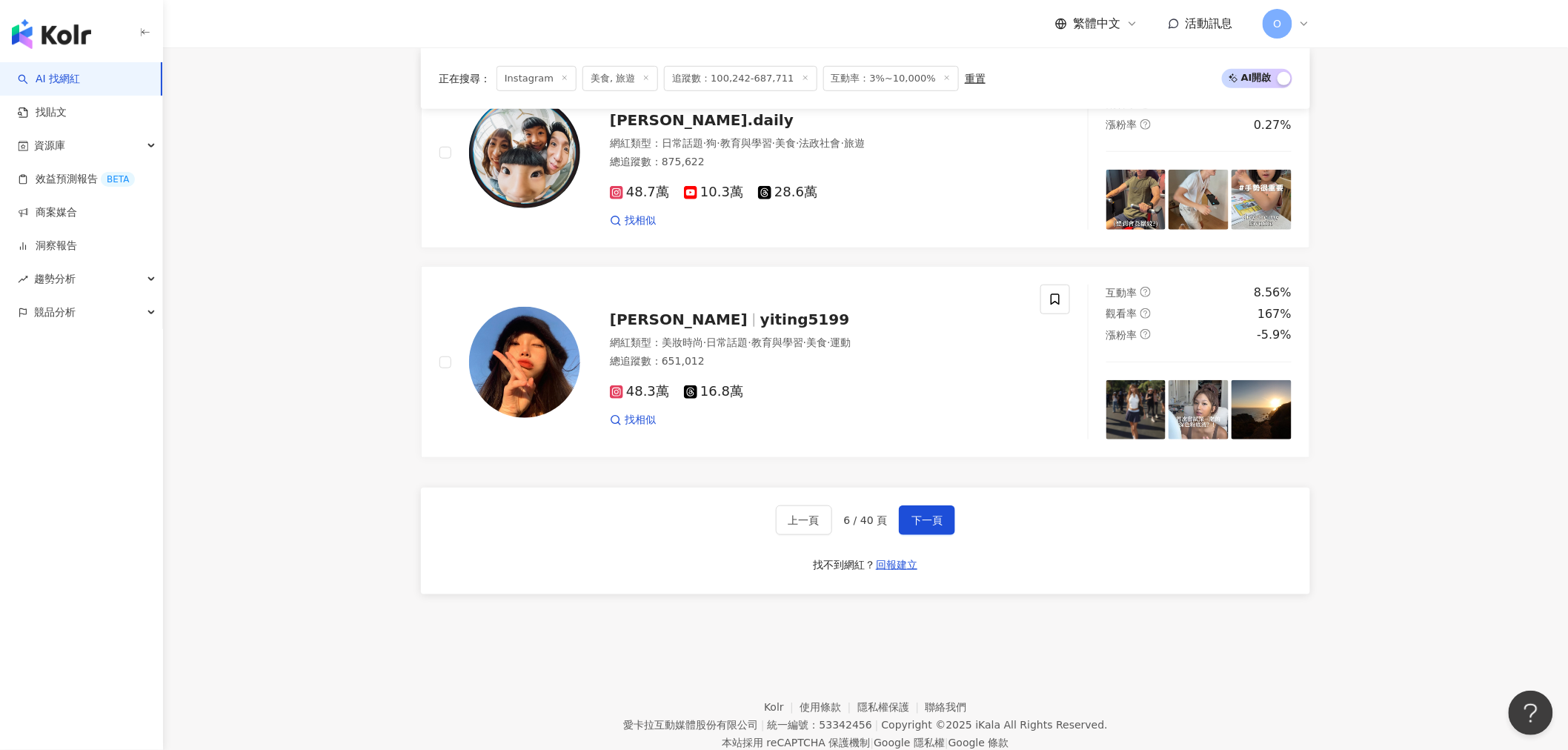
scroll to position [2720, 0]
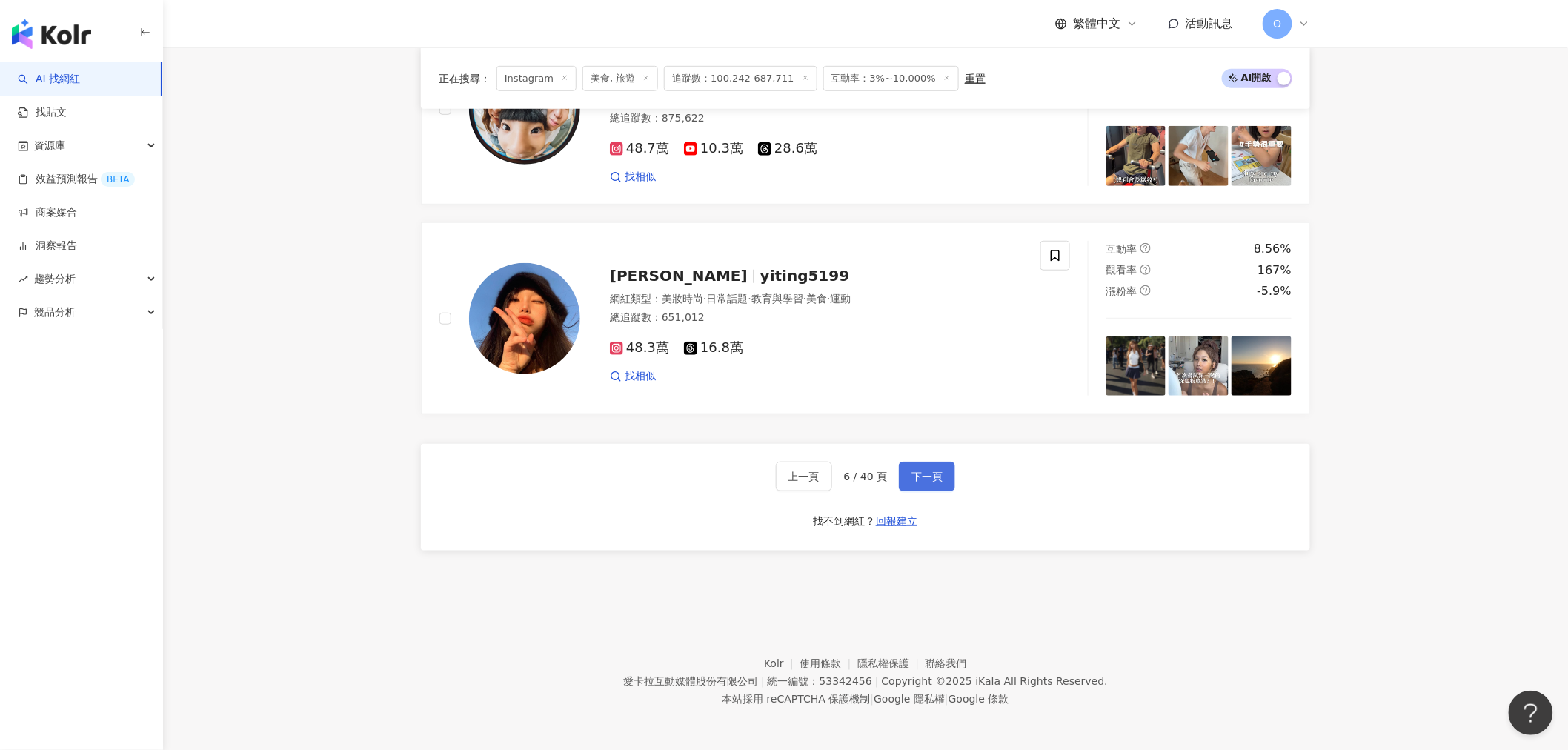
click at [932, 487] on button "下一頁" at bounding box center [926, 476] width 56 height 29
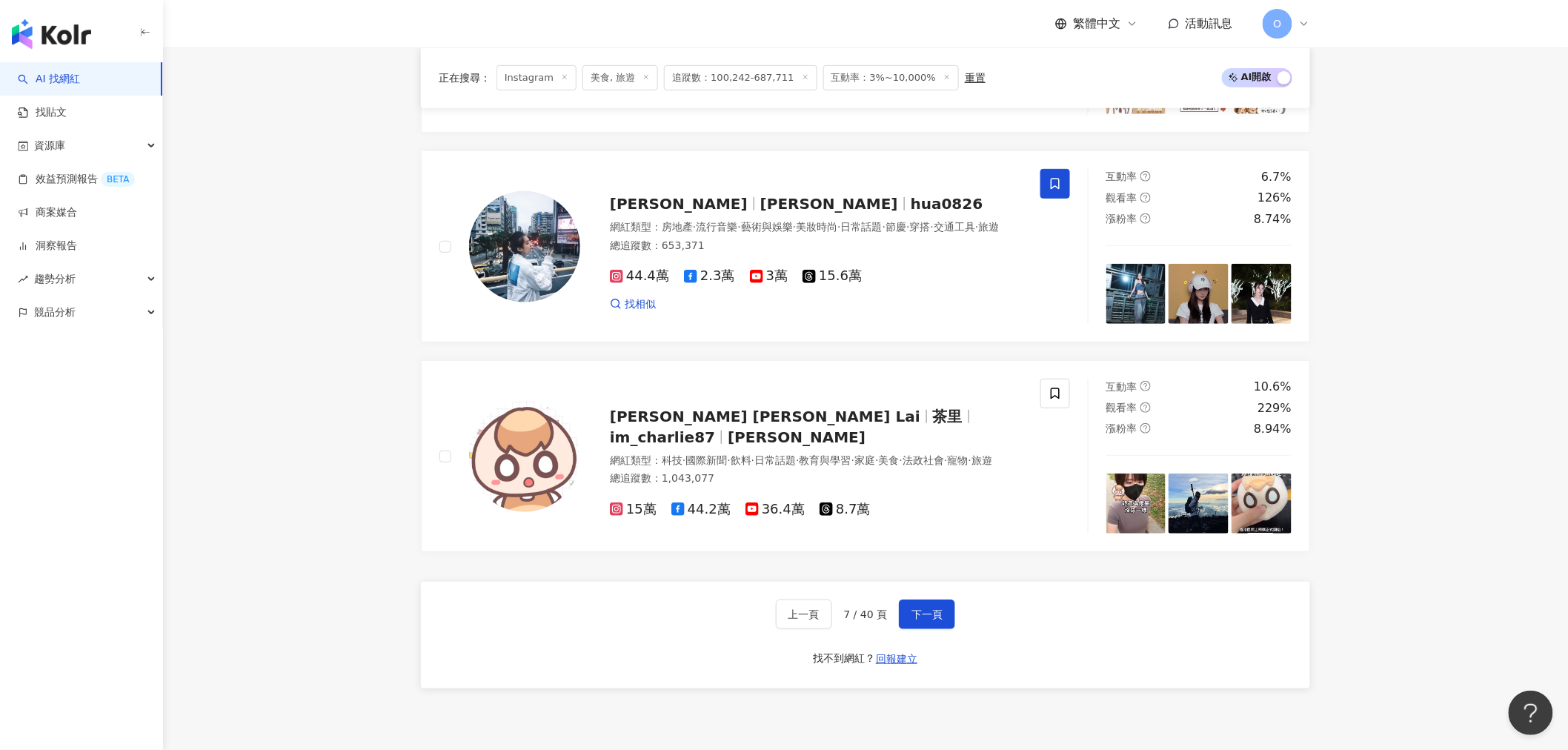
scroll to position [2664, 0]
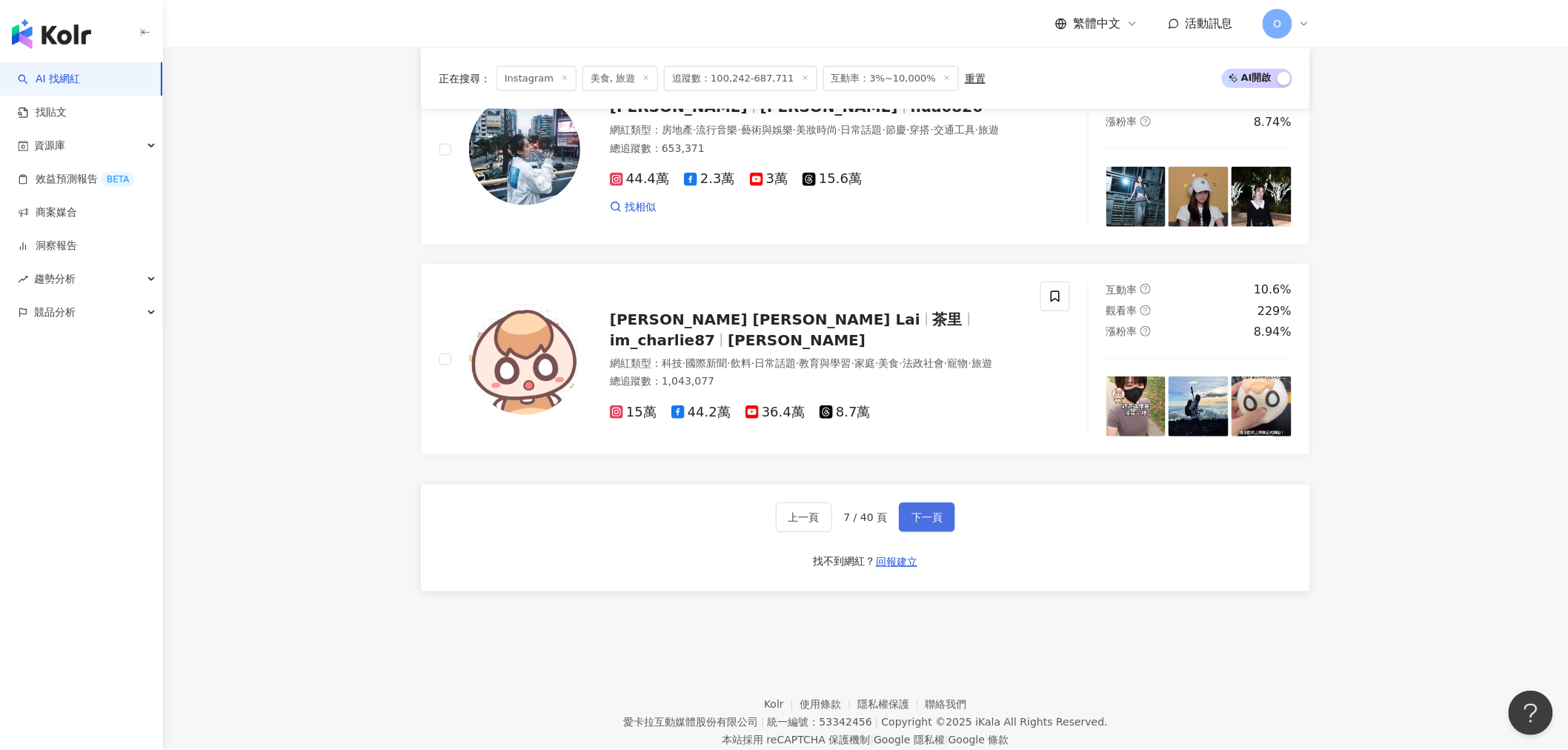
click at [928, 524] on span "下一頁" at bounding box center [927, 517] width 31 height 12
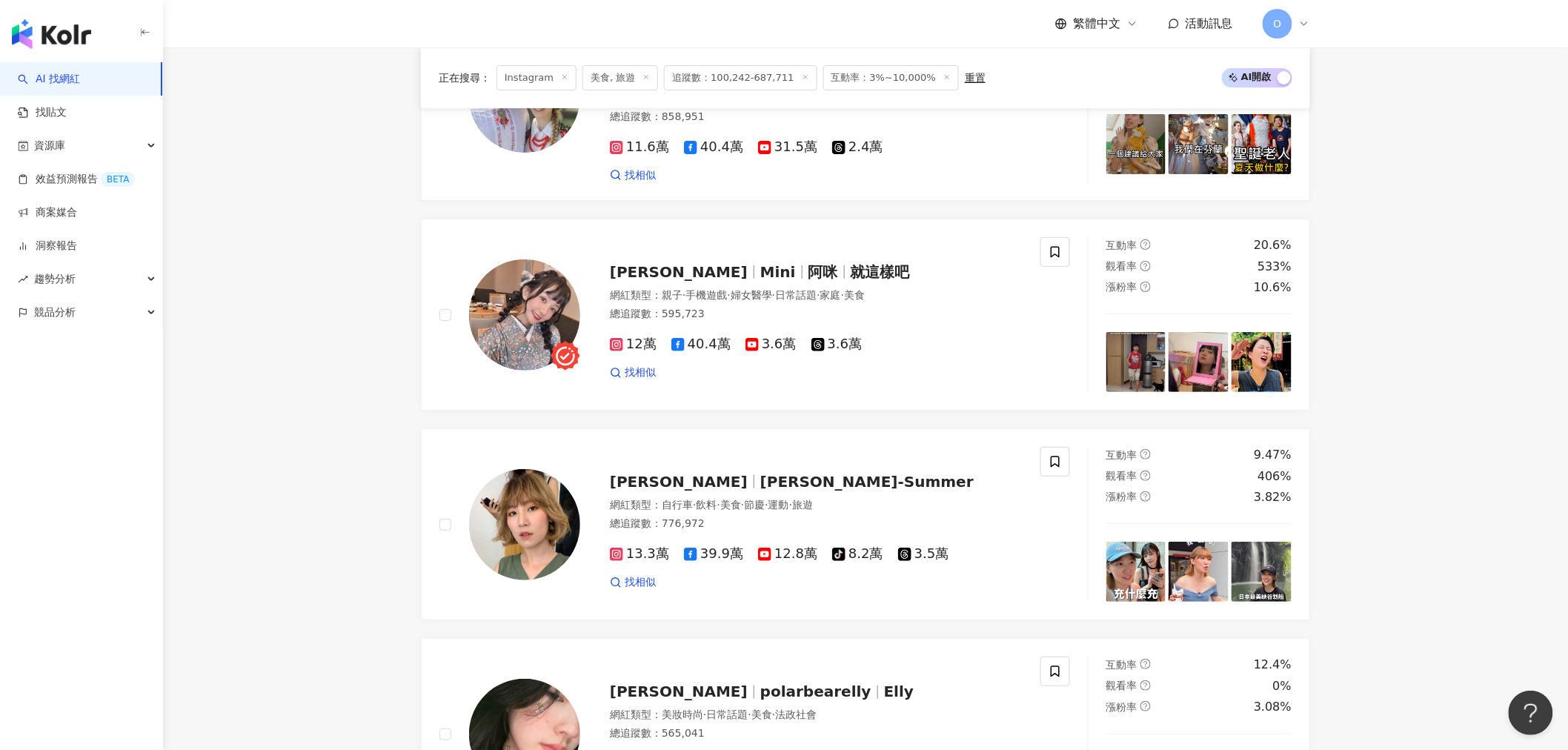
scroll to position [2720, 0]
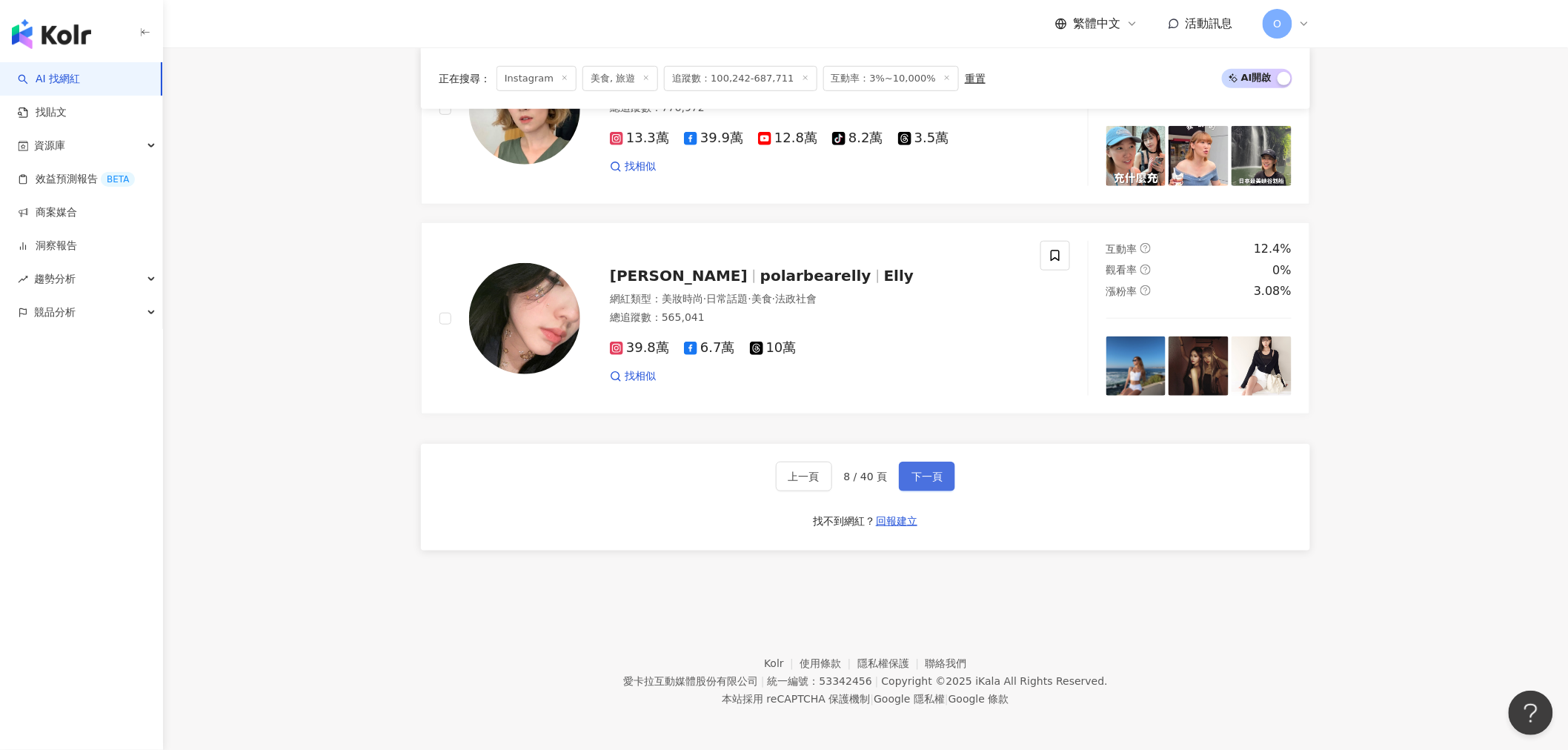
click at [952, 470] on button "下一頁" at bounding box center [926, 476] width 56 height 29
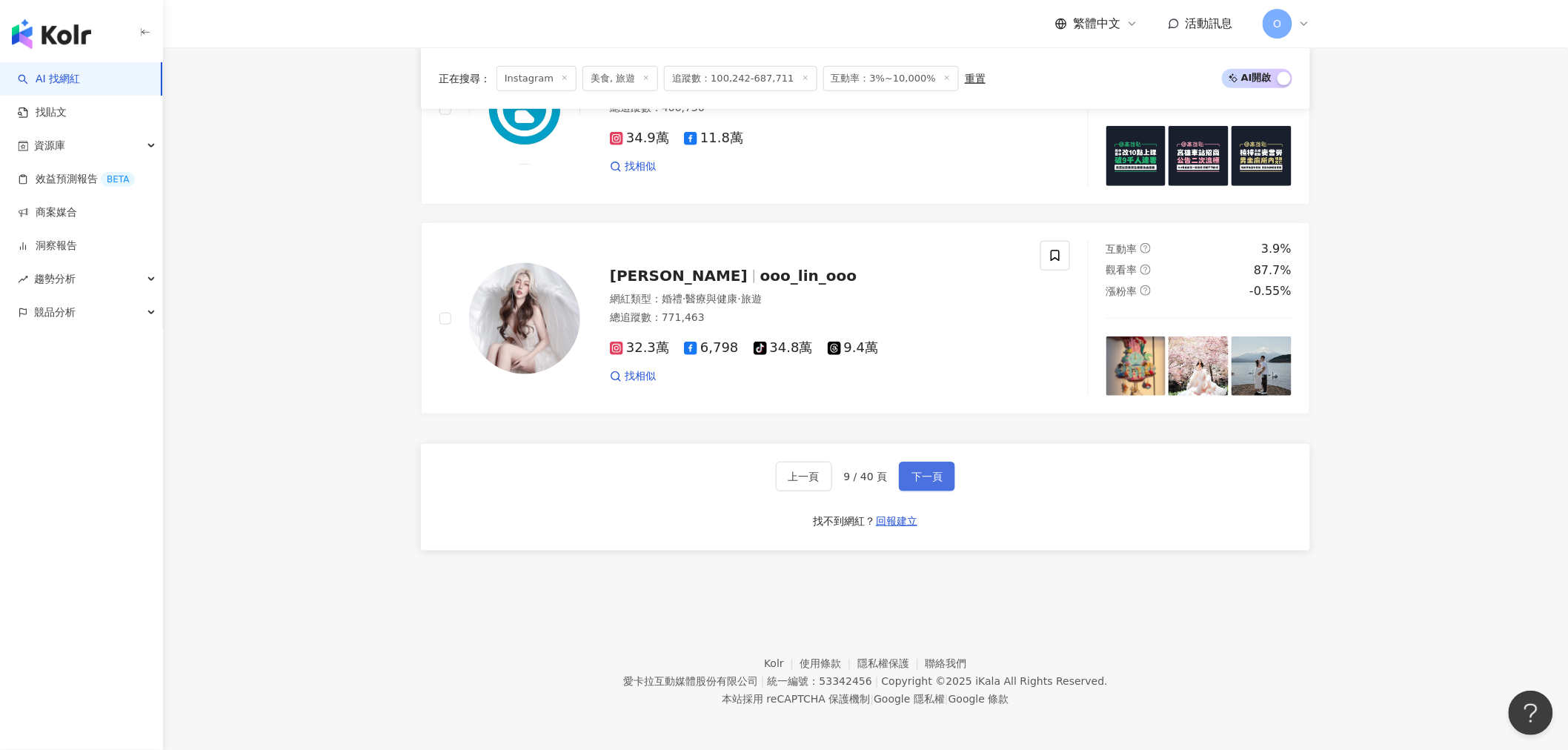
click at [907, 465] on button "下一頁" at bounding box center [926, 476] width 56 height 29
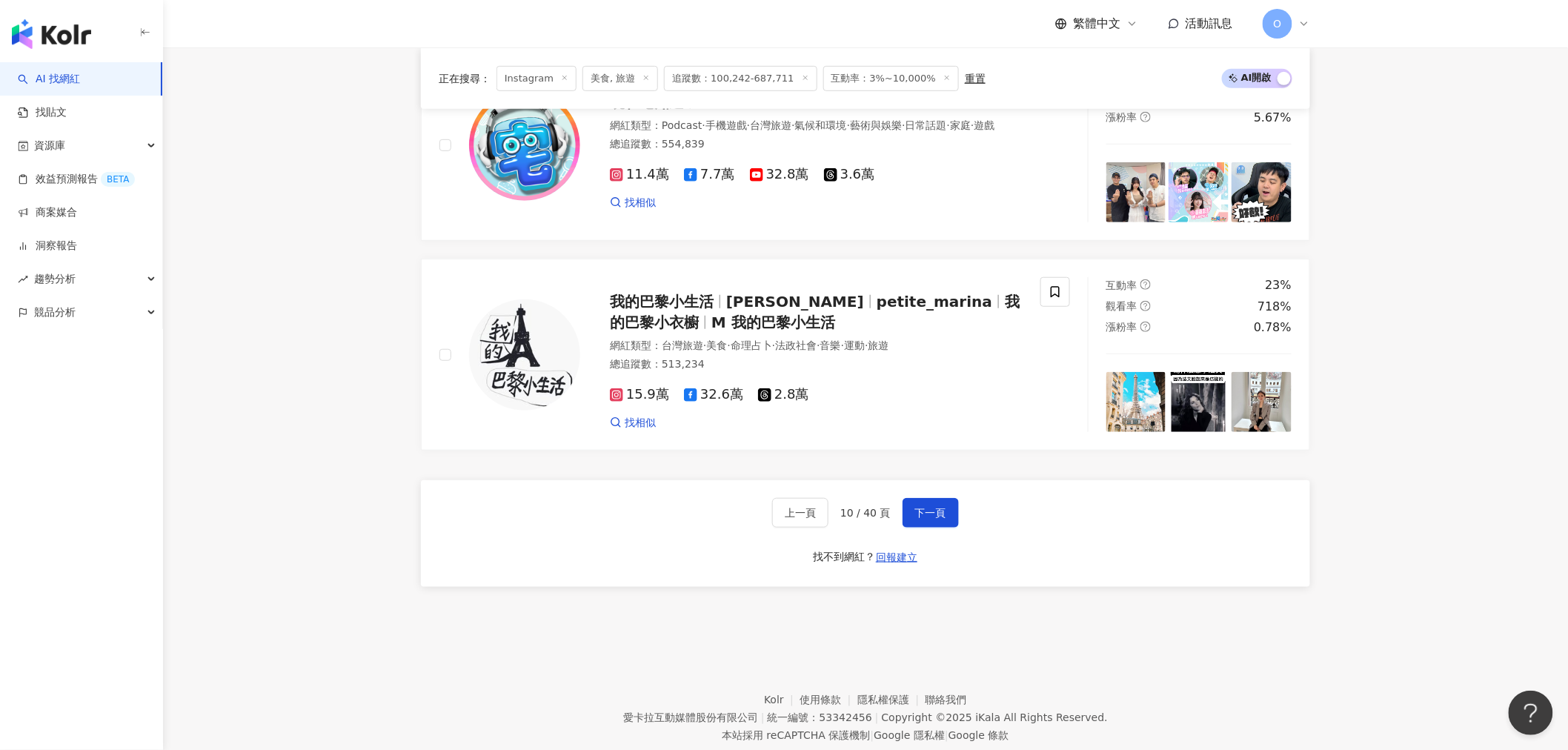
scroll to position [2730, 0]
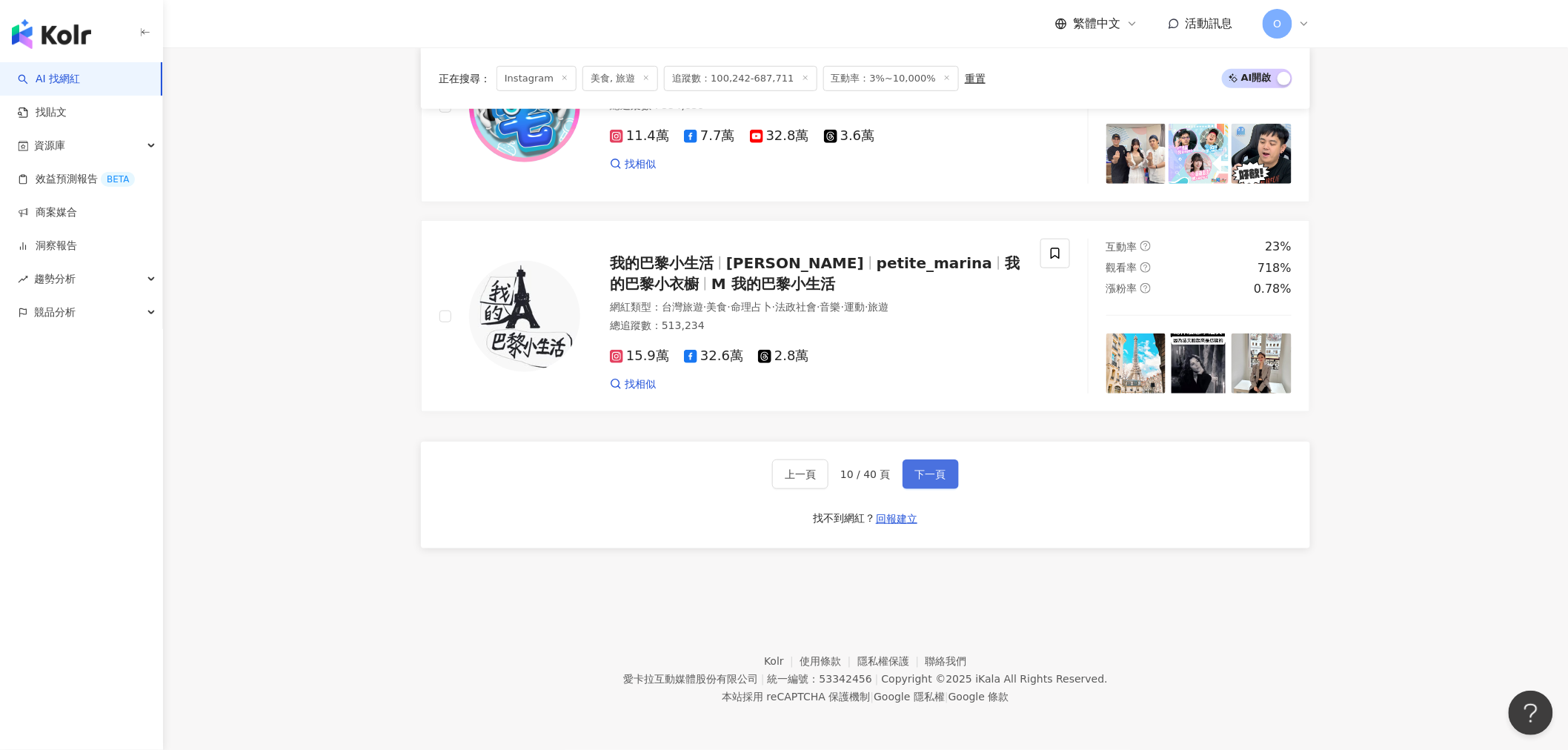
click at [955, 464] on button "下一頁" at bounding box center [930, 474] width 56 height 29
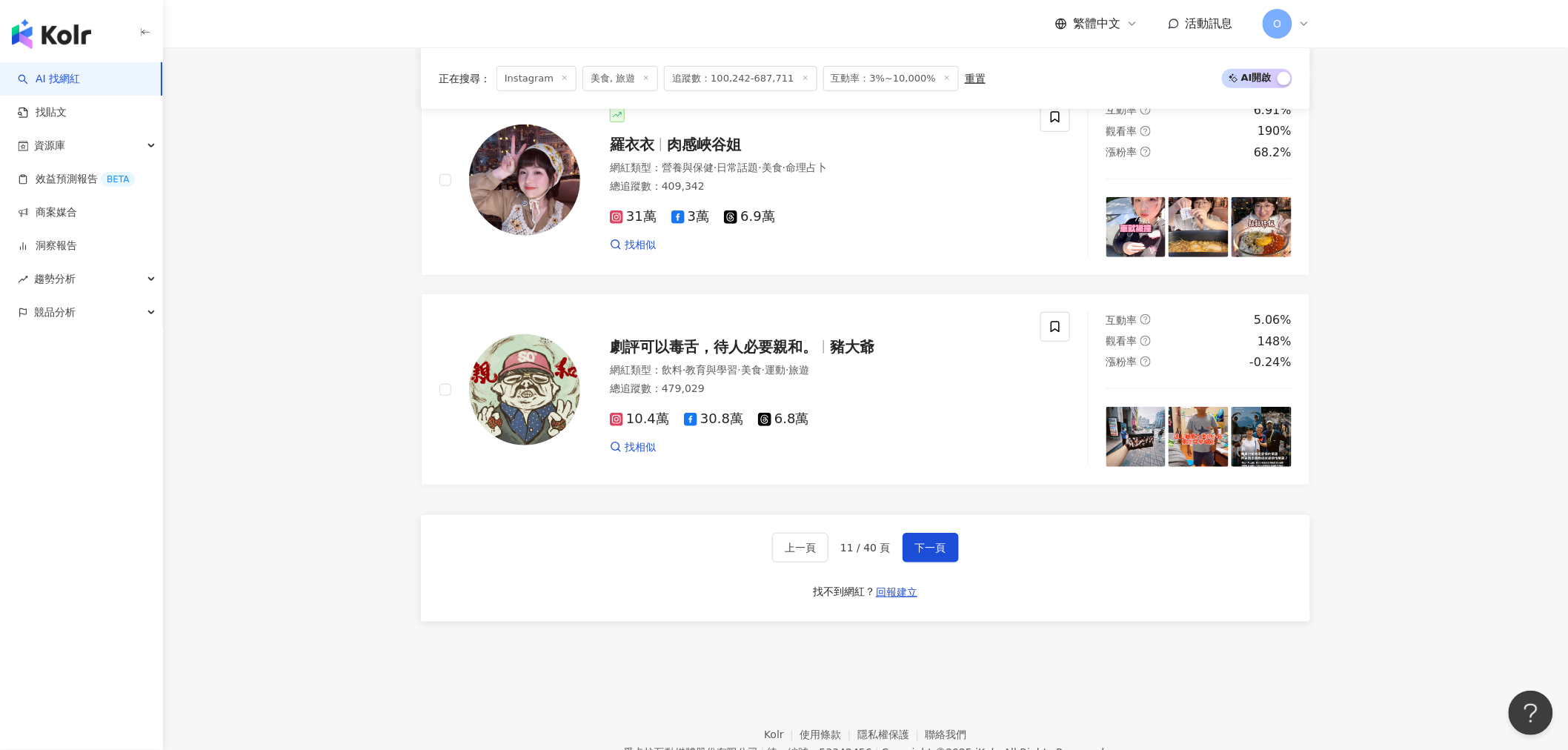
scroll to position [2634, 0]
click at [925, 553] on span "下一頁" at bounding box center [931, 546] width 31 height 12
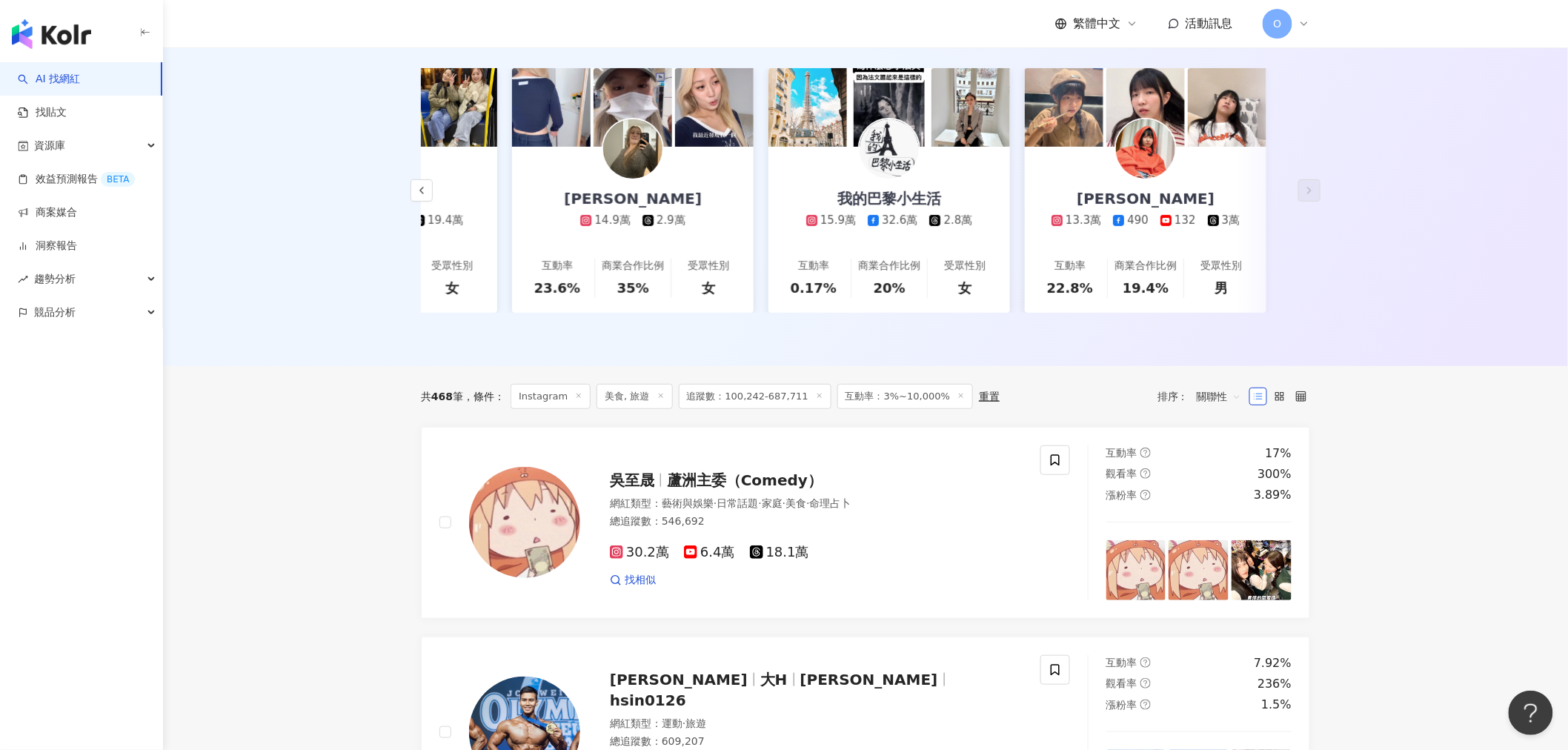
scroll to position [164, 0]
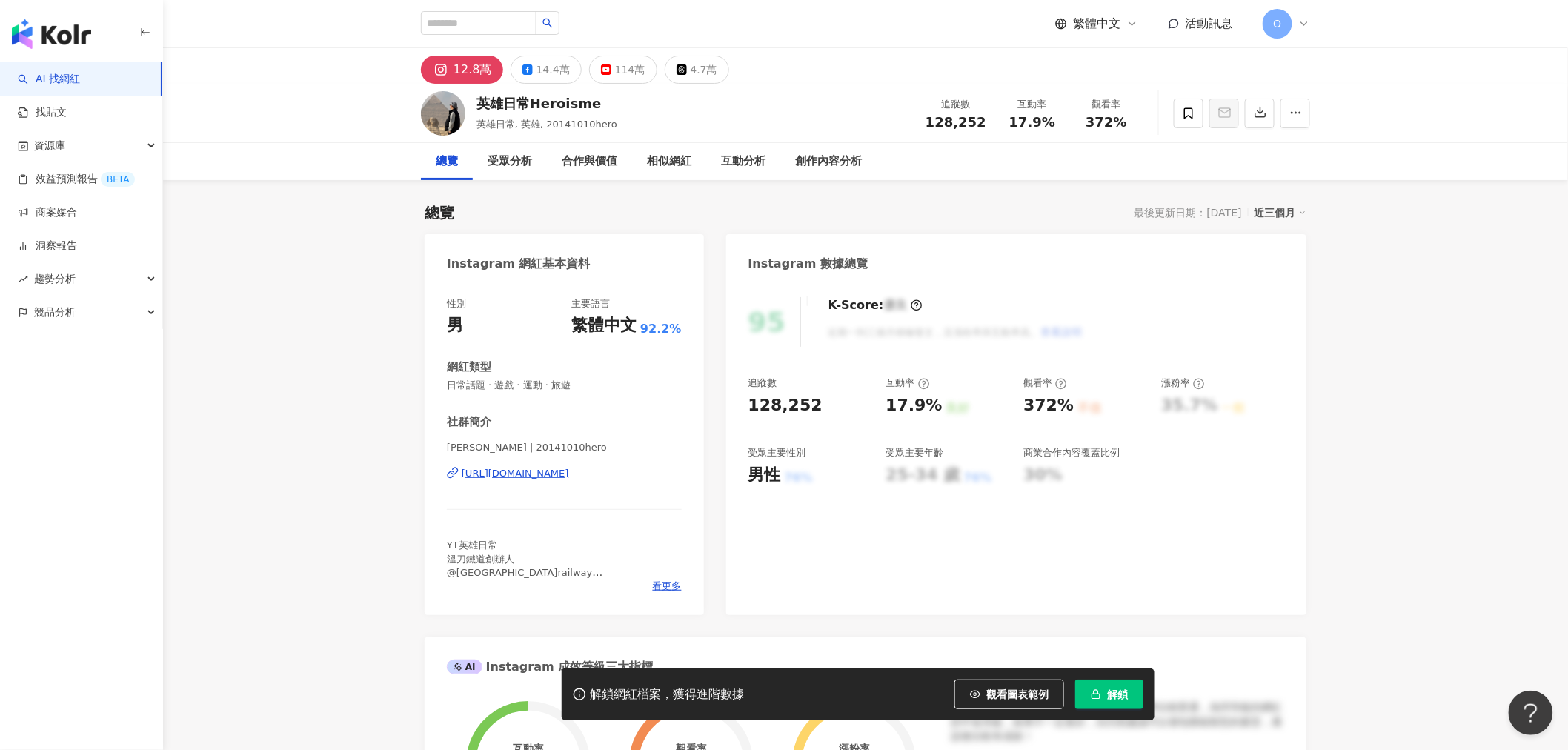
click at [569, 469] on div "https://www.instagram.com/20141010hero/" at bounding box center [514, 473] width 107 height 14
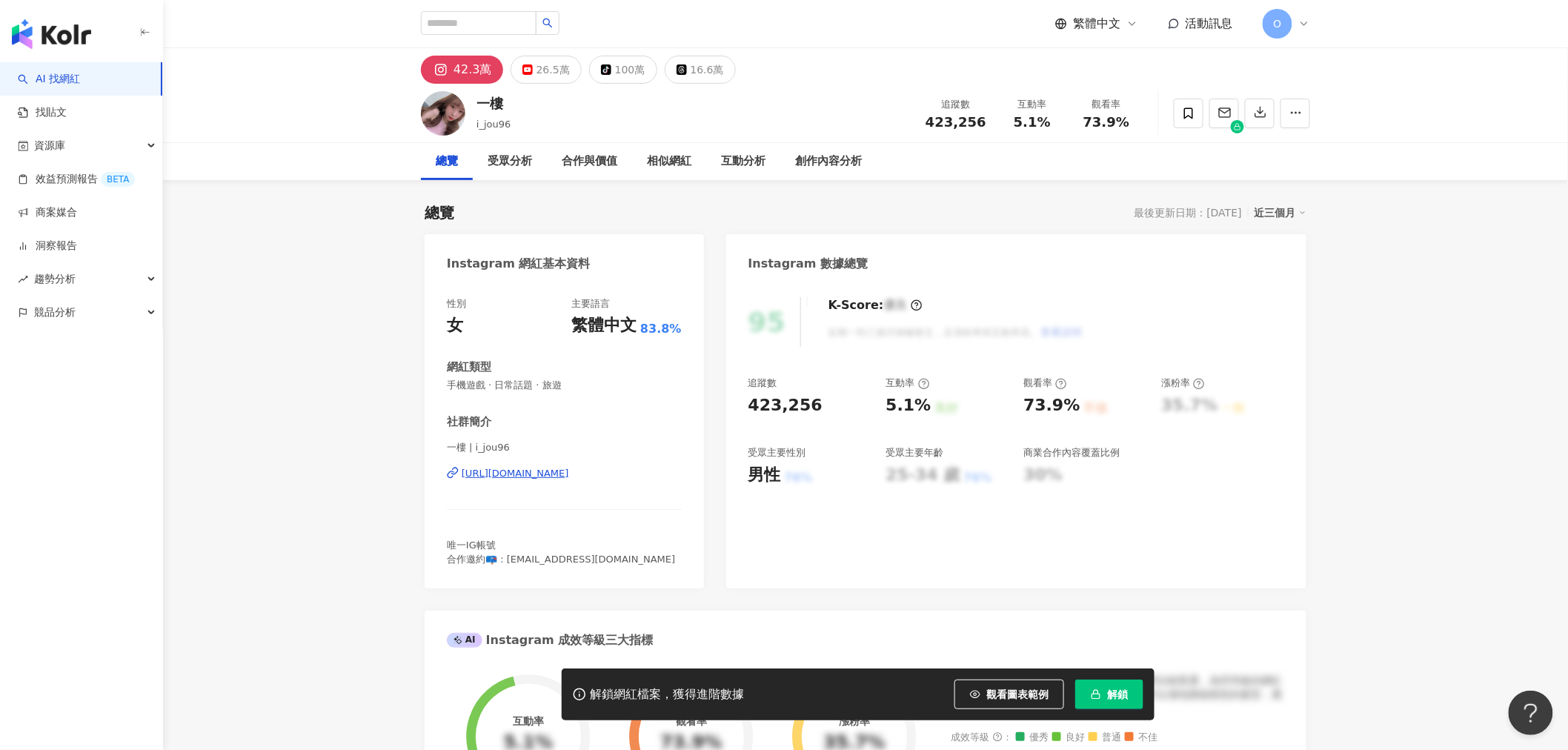
click at [539, 469] on div "https://www.instagram.com/i_jou96/" at bounding box center [514, 473] width 107 height 14
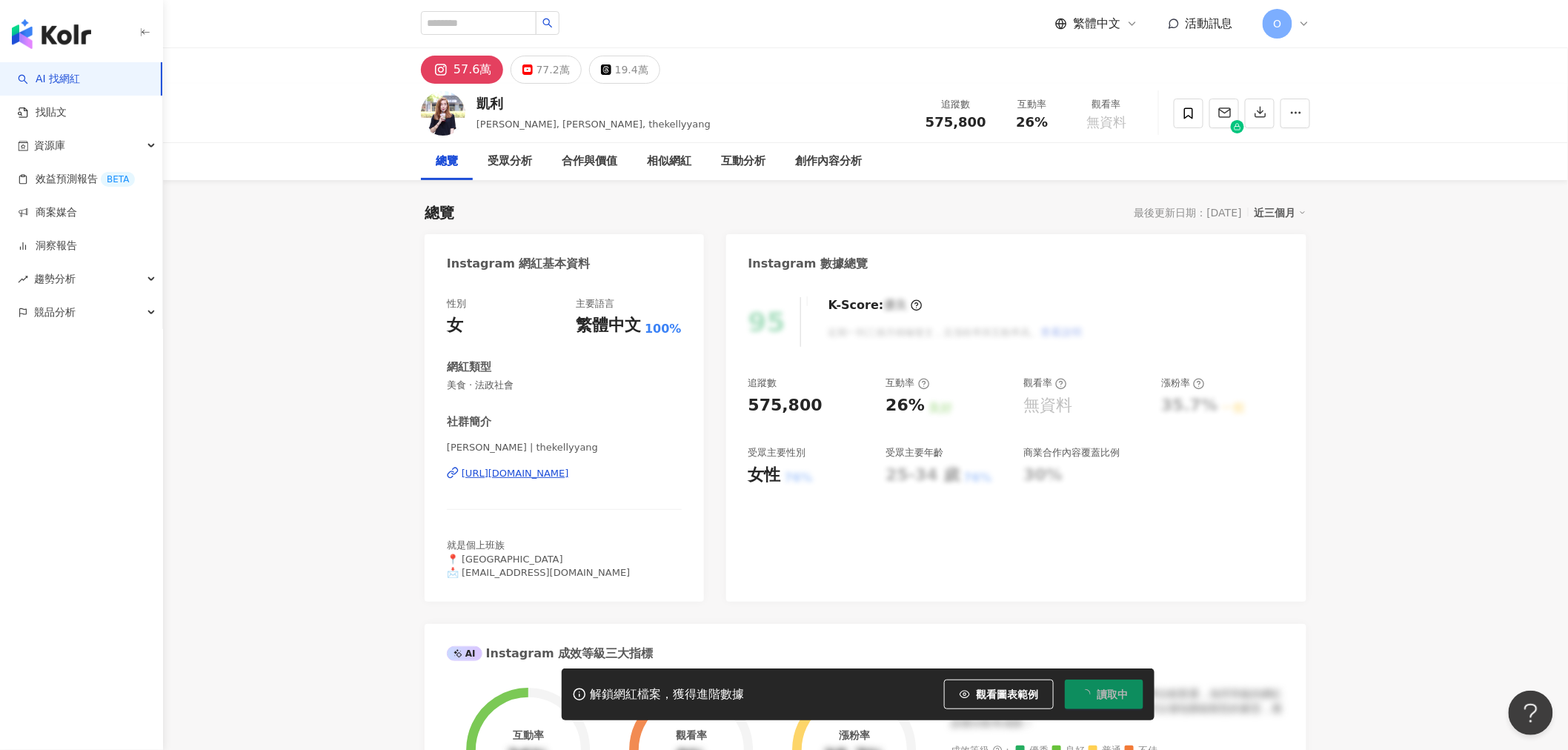
click at [530, 469] on div "https://www.instagram.com/thekellyyang/" at bounding box center [514, 473] width 107 height 14
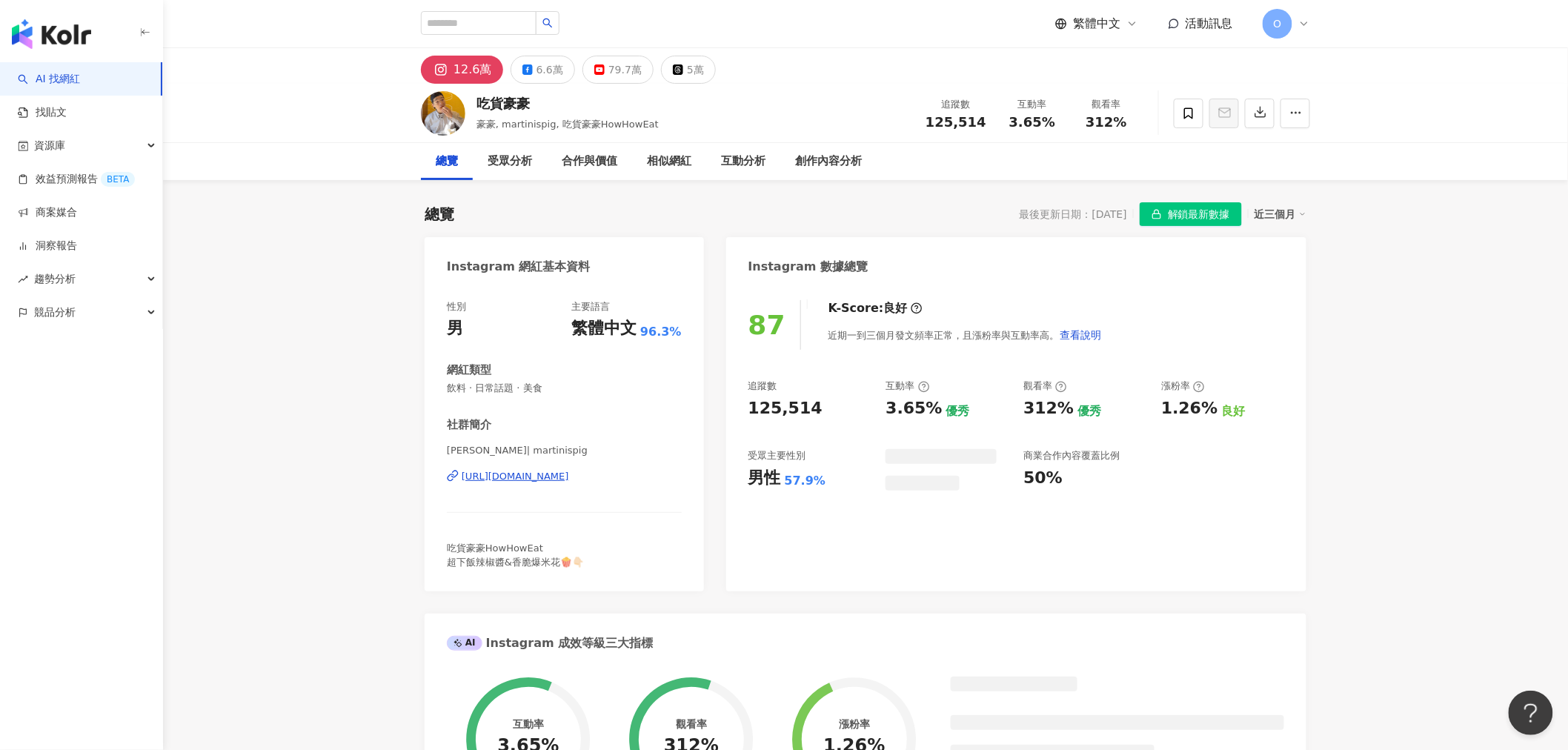
drag, startPoint x: 537, startPoint y: 383, endPoint x: 574, endPoint y: 471, distance: 95.5
click at [574, 471] on div "方建豪 | martinispig https://www.instagram.com/martinispig/" at bounding box center [564, 487] width 235 height 87
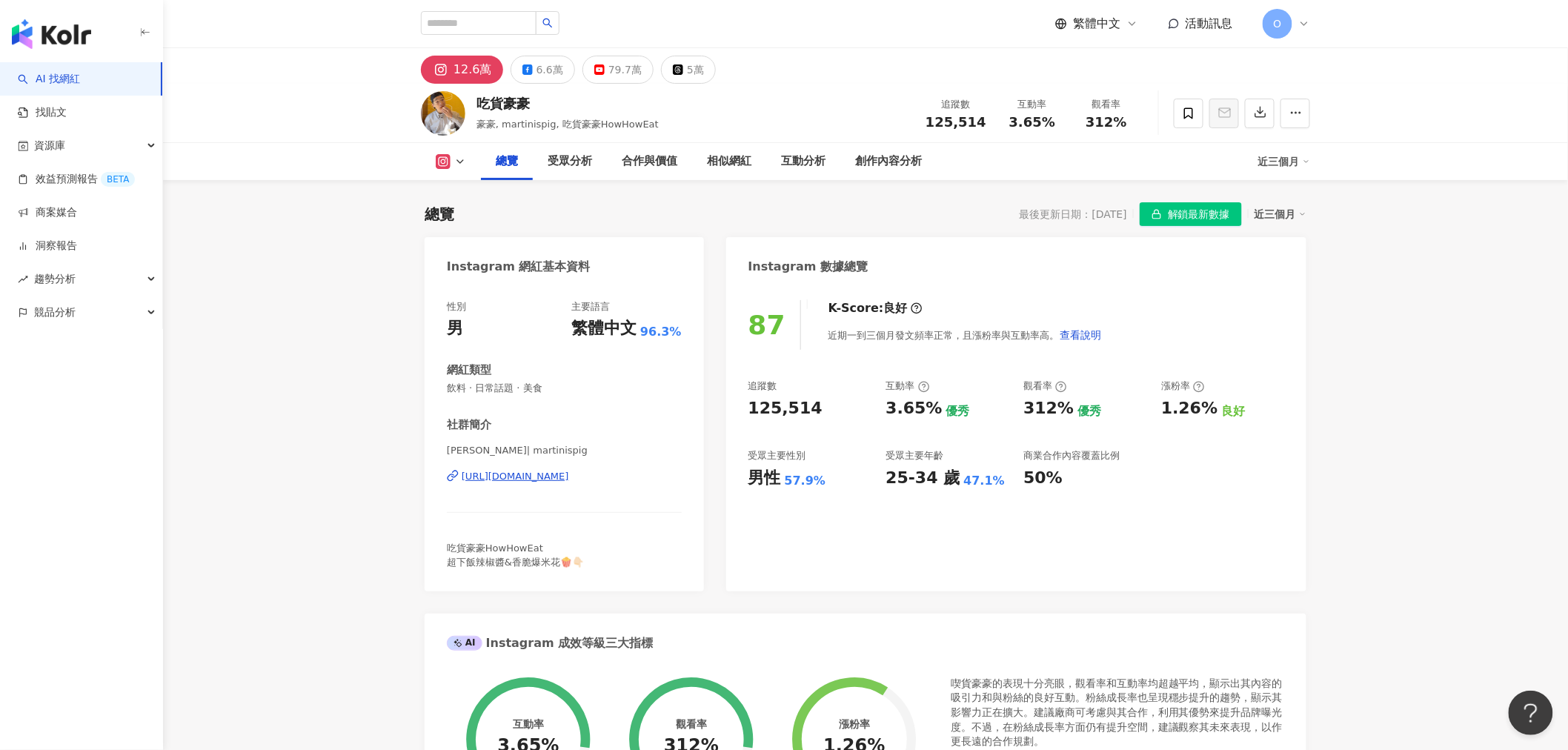
click at [569, 474] on div "https://www.instagram.com/martinispig/" at bounding box center [514, 476] width 107 height 14
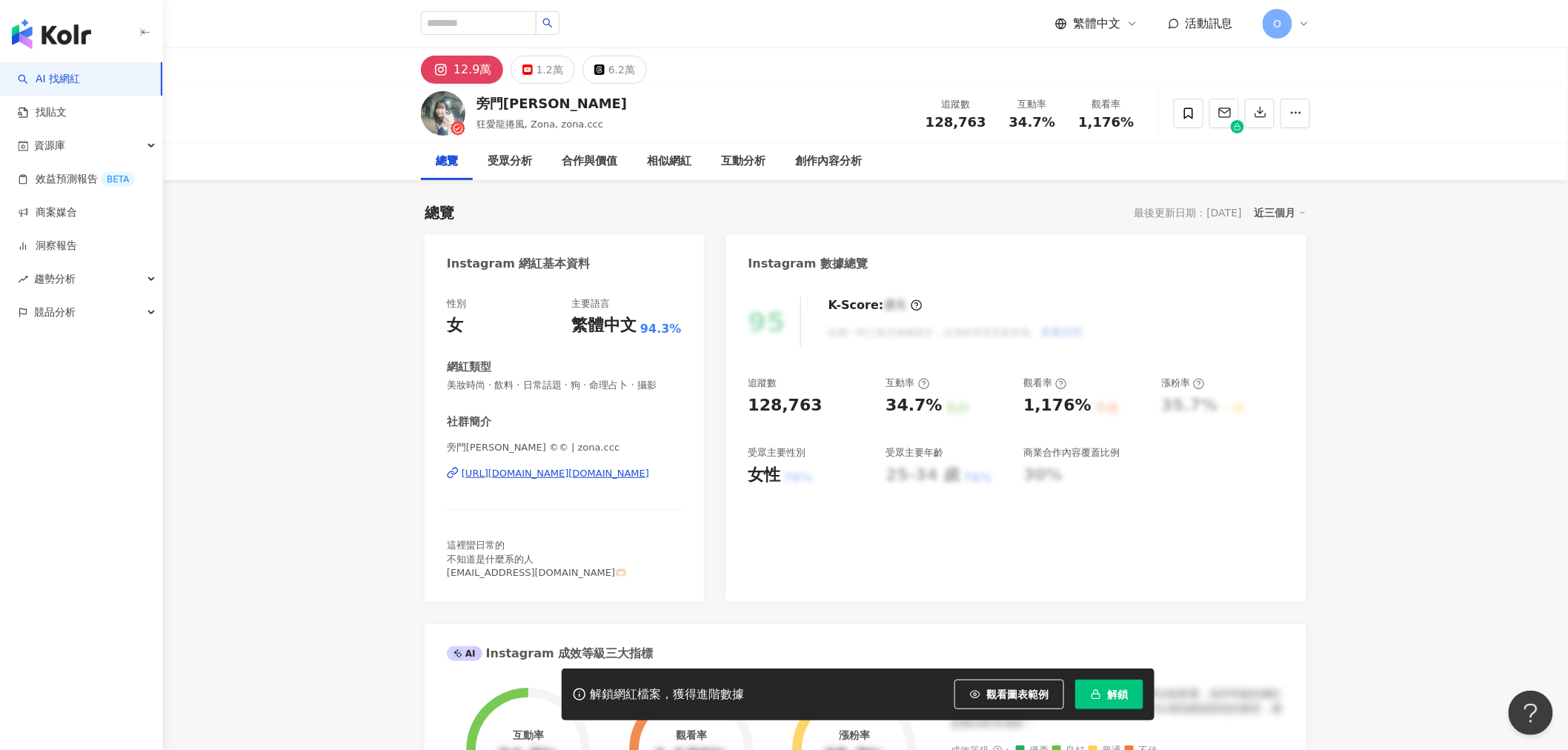
click at [562, 469] on div "https://www.instagram.com/zona.ccc/" at bounding box center [555, 473] width 187 height 14
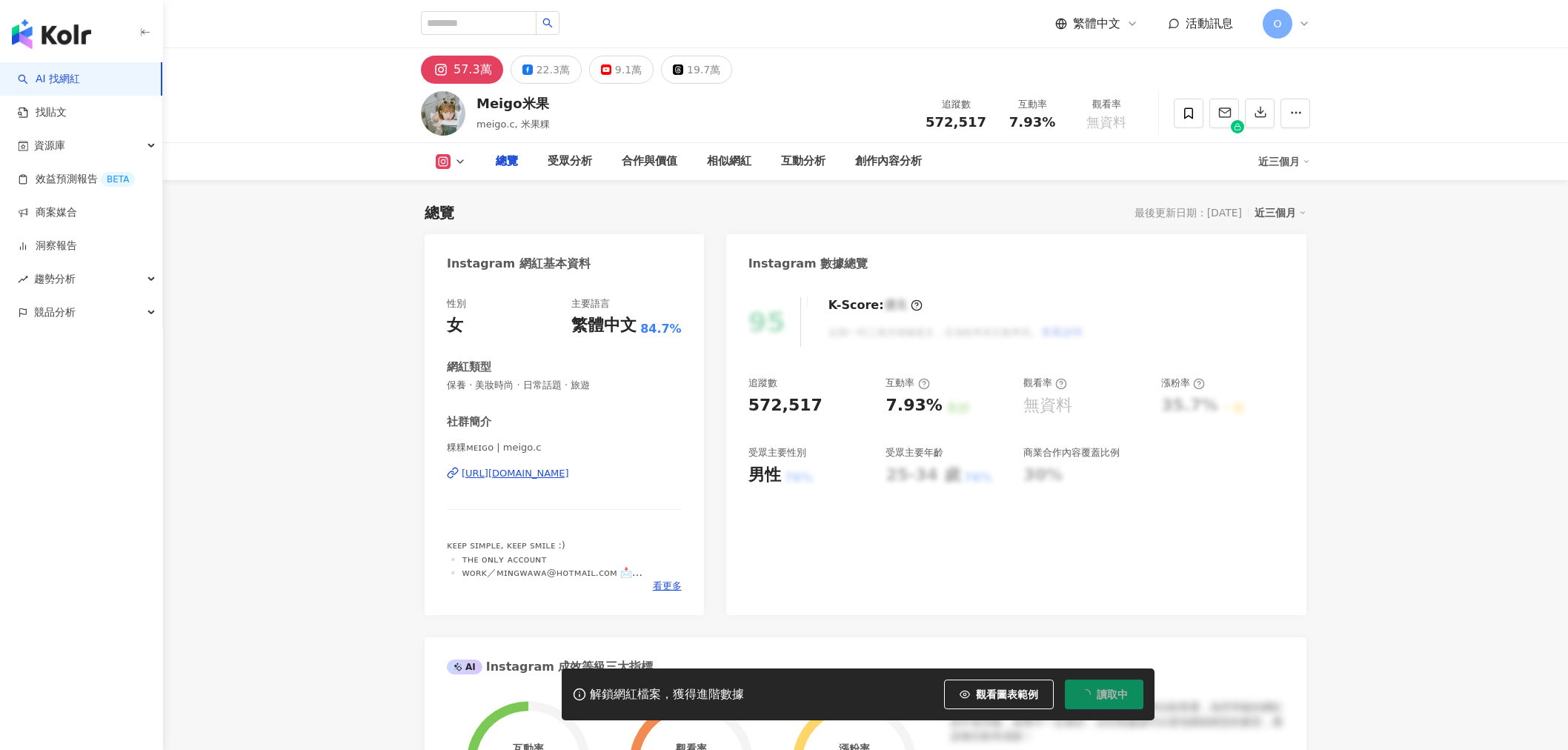
click at [569, 473] on div "https://www.instagram.com/meigo.c/" at bounding box center [514, 473] width 107 height 14
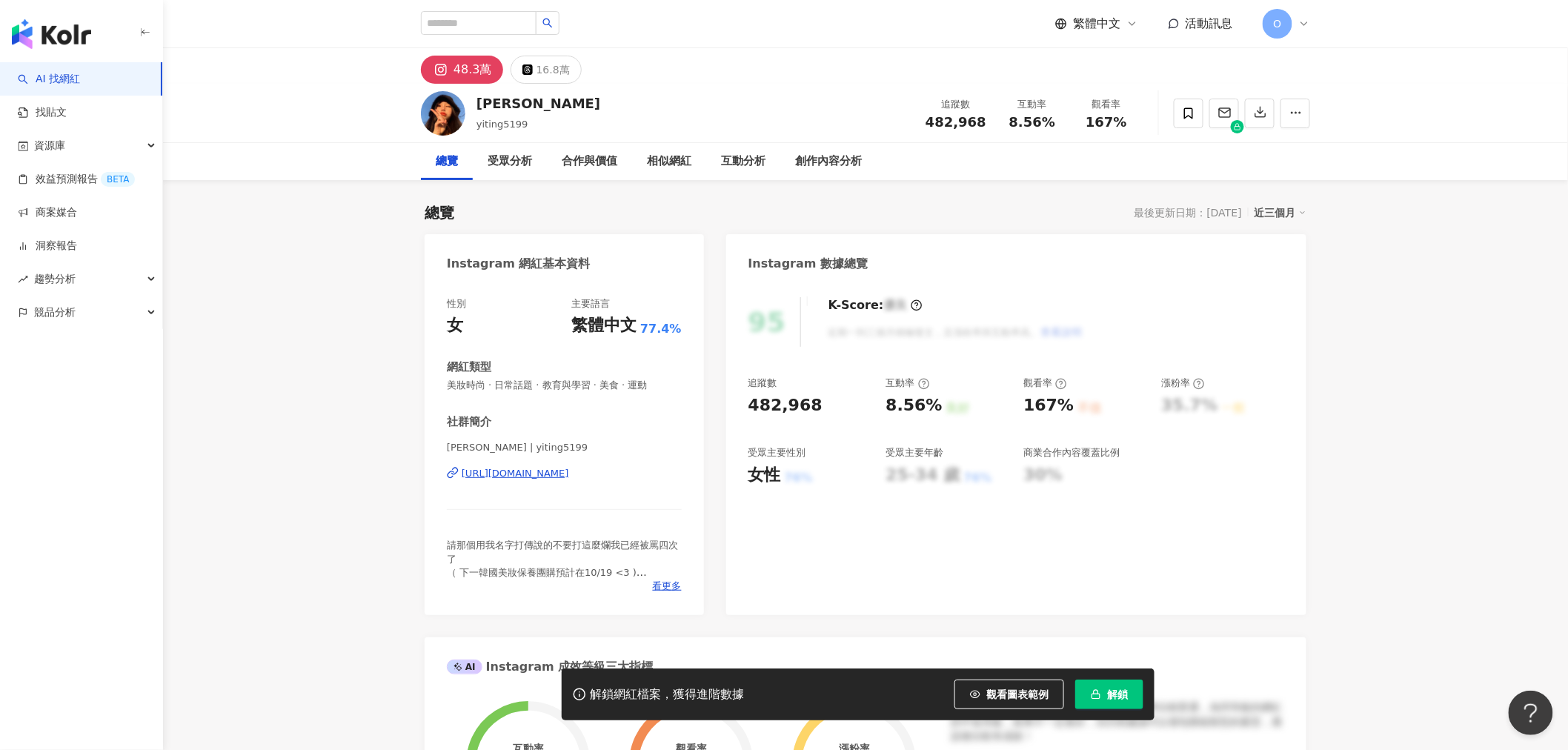
click at [569, 470] on div "[URL][DOMAIN_NAME]" at bounding box center [514, 473] width 107 height 14
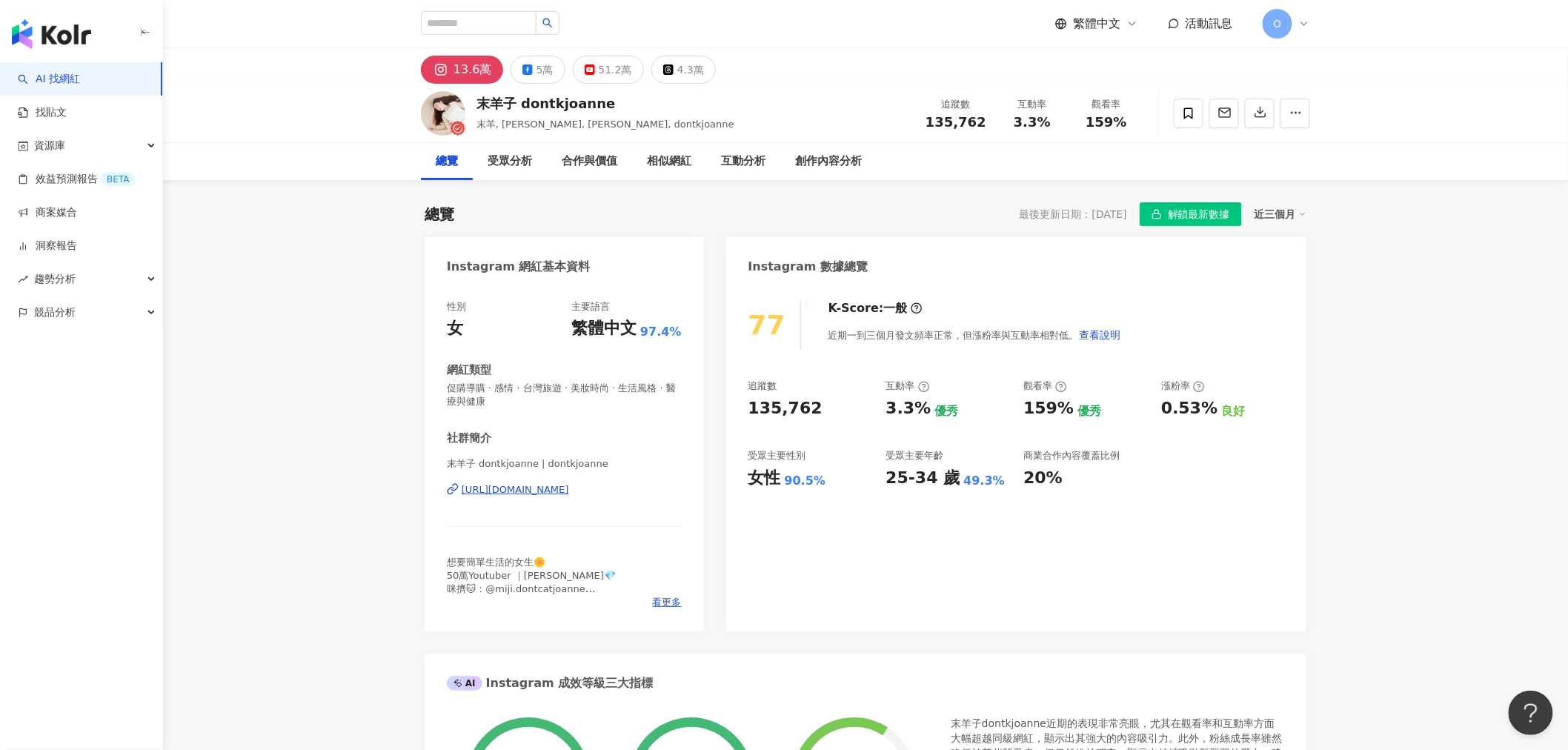
click at [558, 496] on div "https://www.instagram.com/dontkjoanne/" at bounding box center [514, 490] width 107 height 14
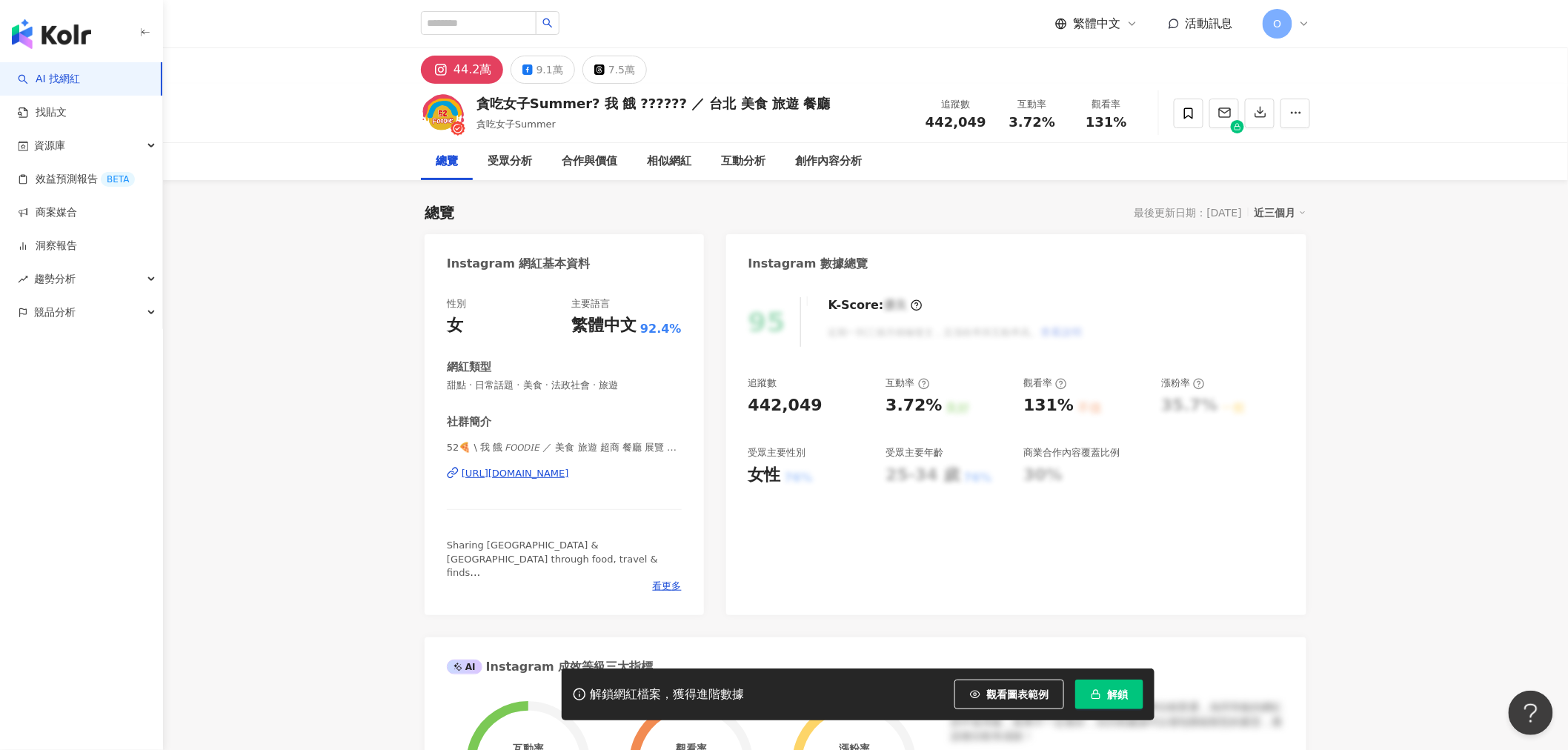
click at [536, 476] on div "https://www.instagram.com/52_foodie/" at bounding box center [514, 473] width 107 height 14
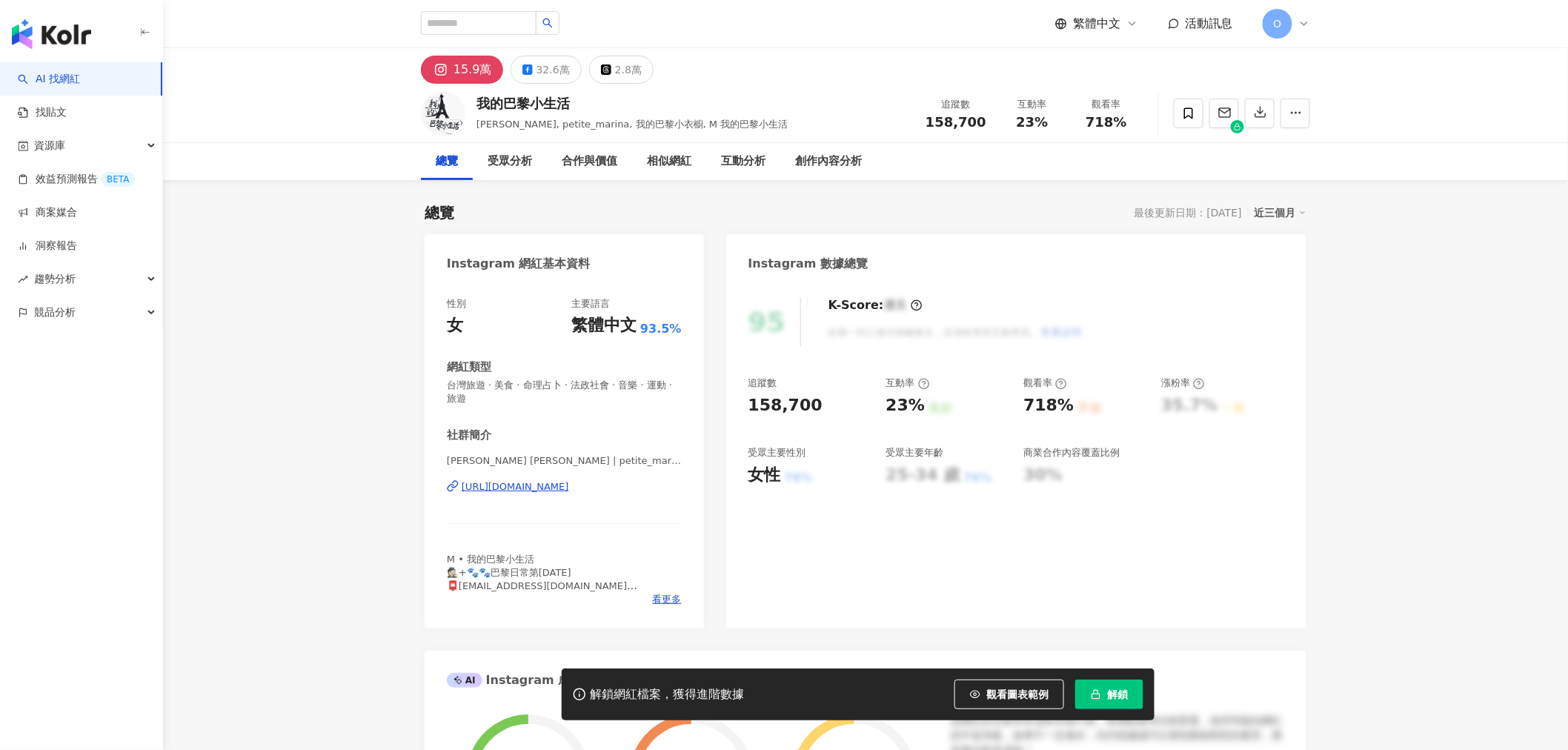
click at [569, 492] on div "[URL][DOMAIN_NAME]" at bounding box center [514, 487] width 107 height 14
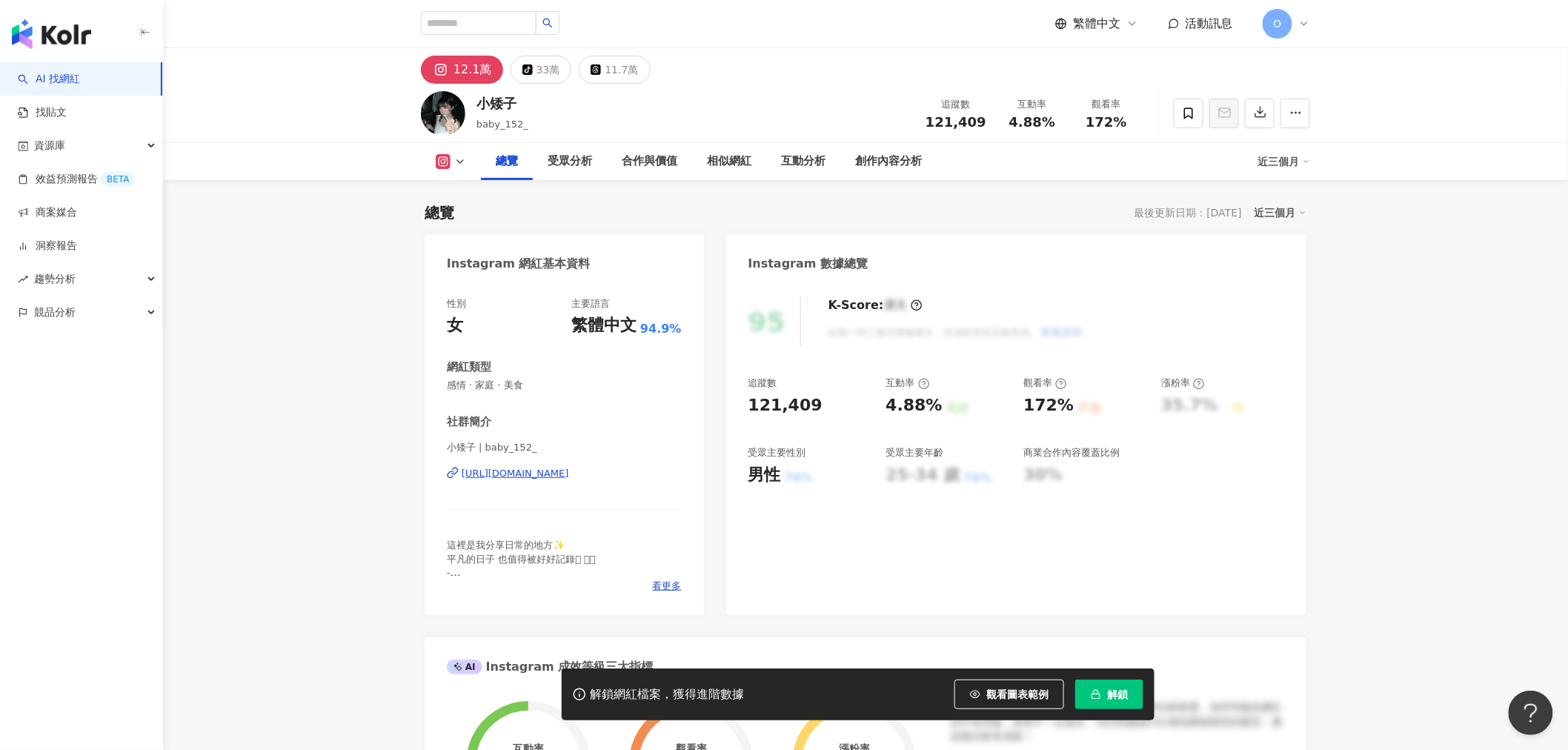
scroll to position [83, 0]
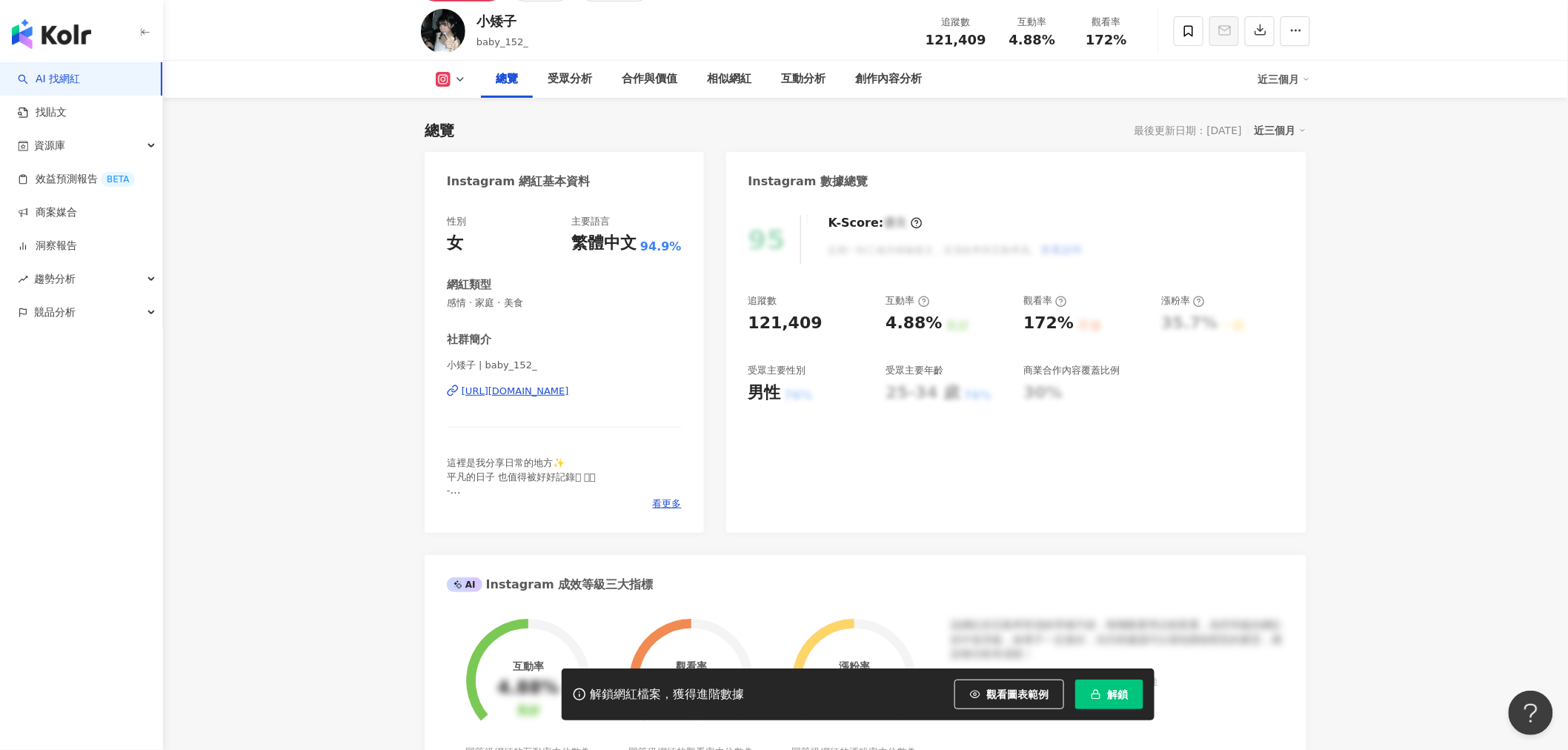
click at [569, 387] on div "https://www.instagram.com/baby_152_/" at bounding box center [514, 391] width 107 height 14
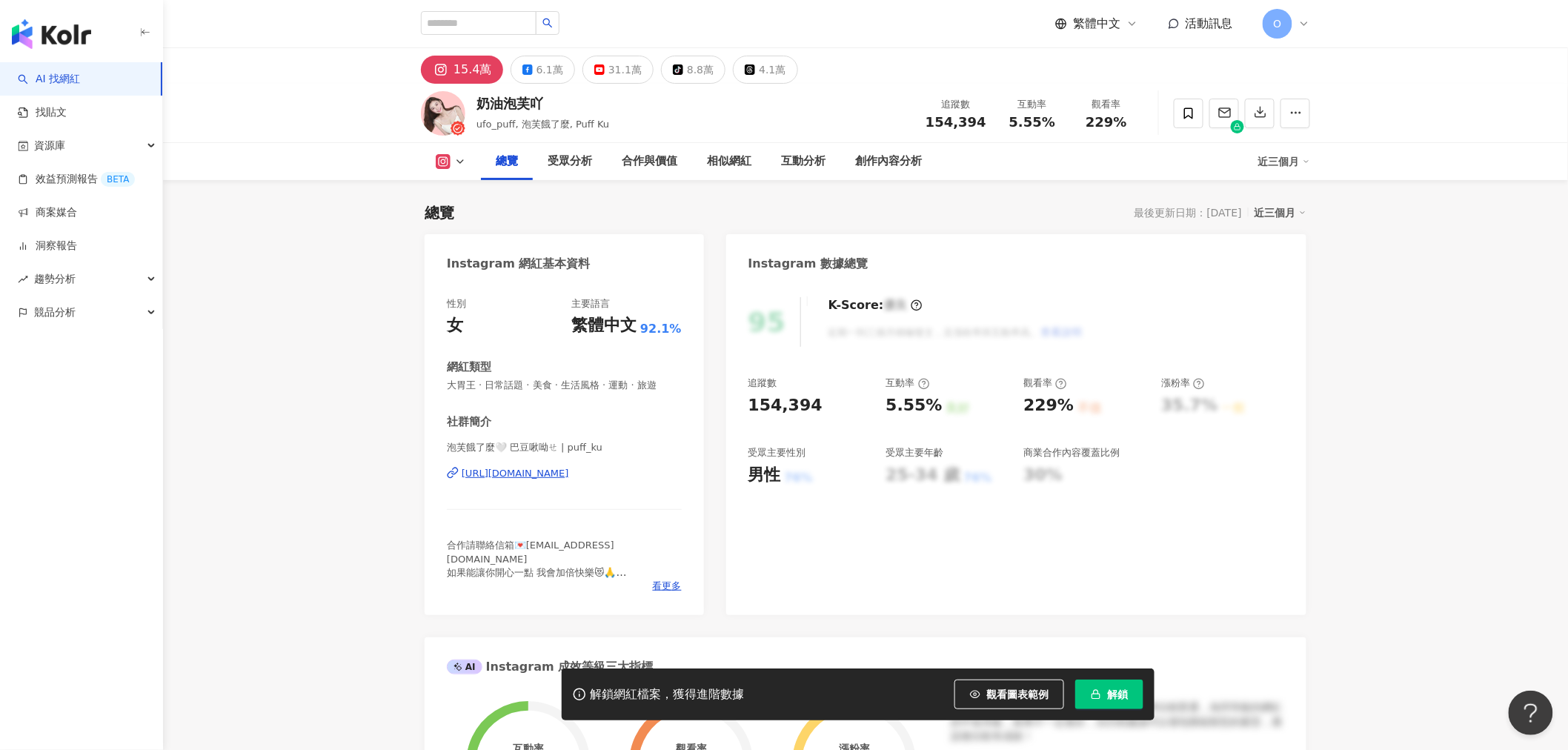
click at [535, 468] on div "[URL][DOMAIN_NAME]" at bounding box center [514, 473] width 107 height 14
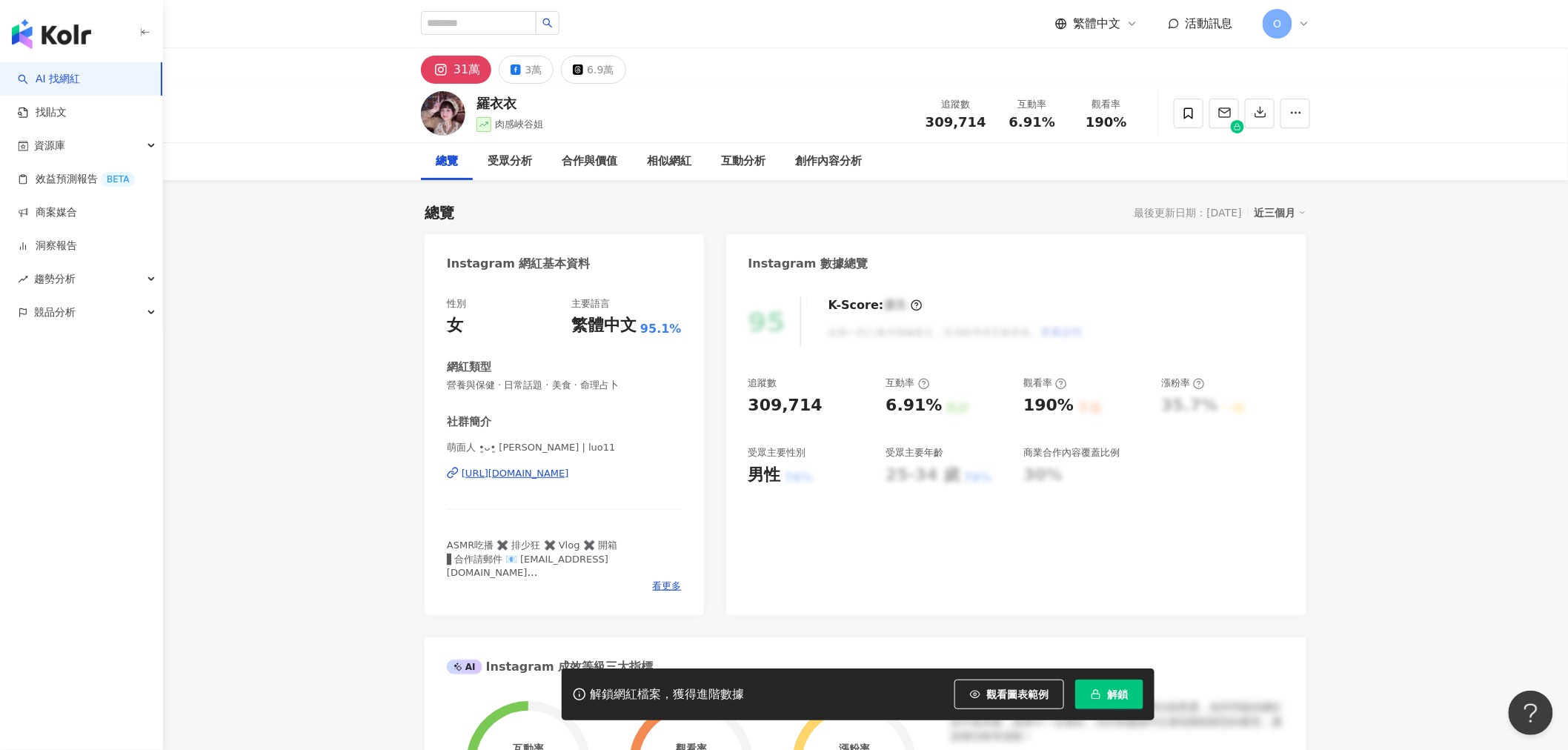
click at [569, 474] on div "[URL][DOMAIN_NAME]" at bounding box center [514, 473] width 107 height 14
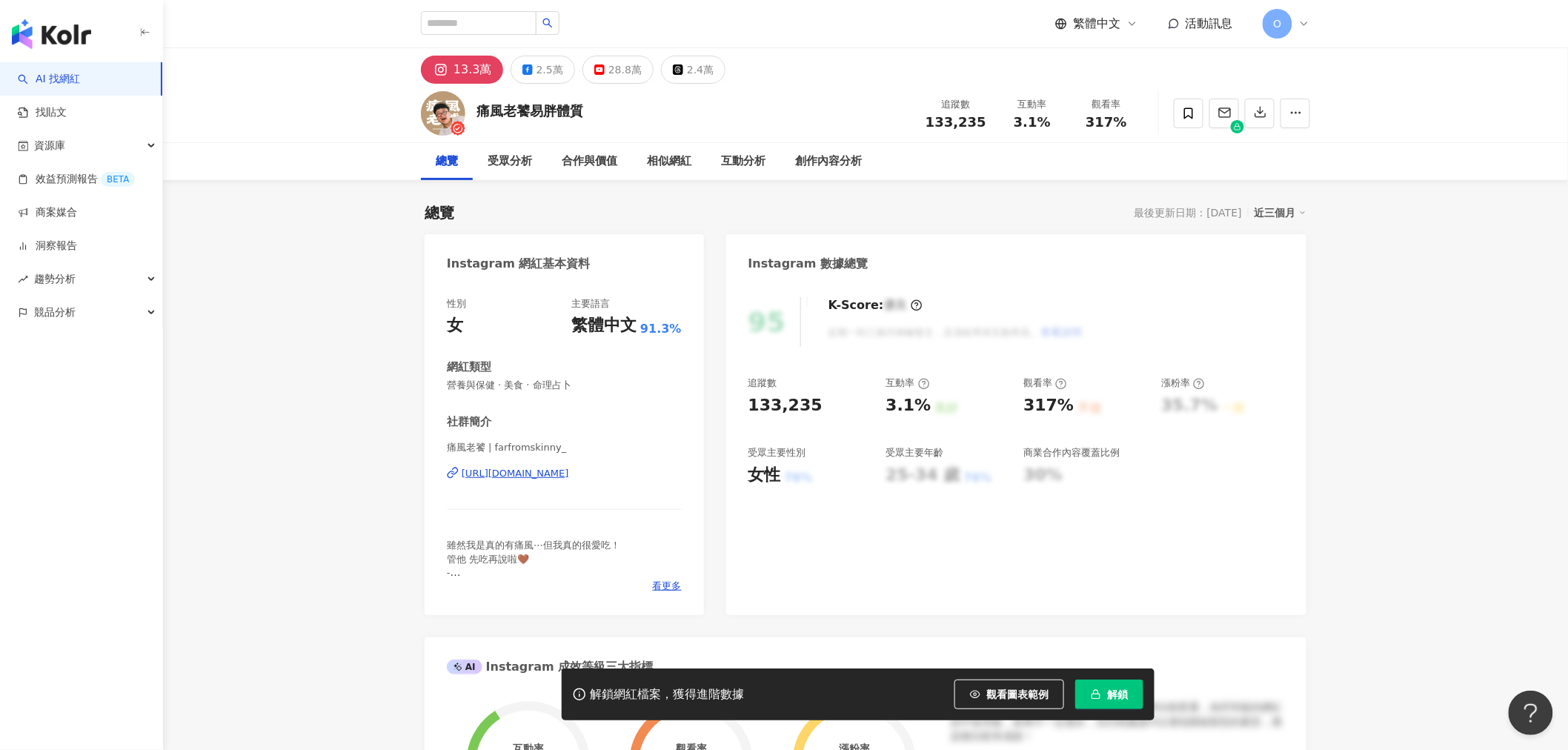
click at [526, 467] on div "https://www.instagram.com/farfromskinny_/" at bounding box center [514, 473] width 107 height 14
